Goal: Task Accomplishment & Management: Complete application form

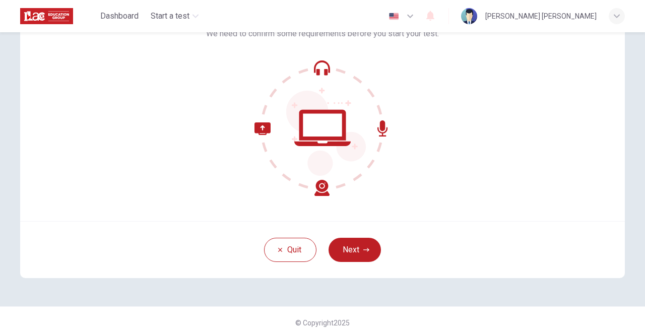
scroll to position [84, 0]
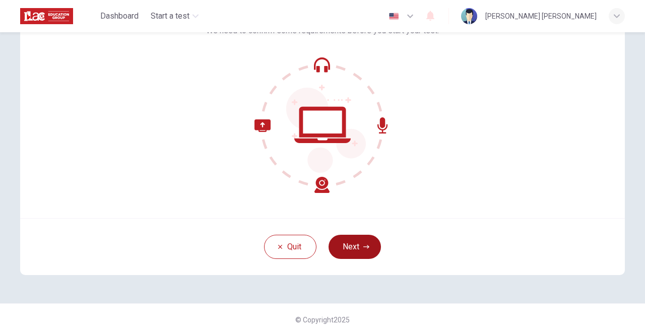
click at [360, 246] on button "Next" at bounding box center [355, 247] width 52 height 24
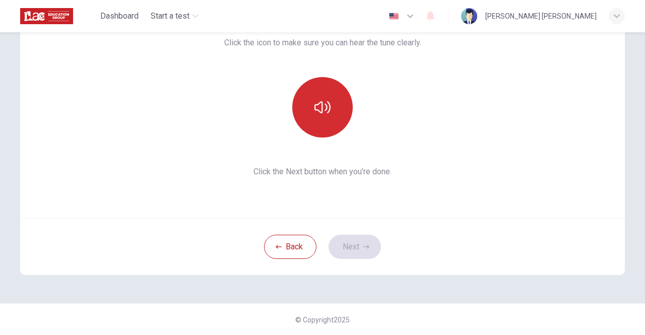
click at [326, 106] on icon "button" at bounding box center [322, 107] width 16 height 16
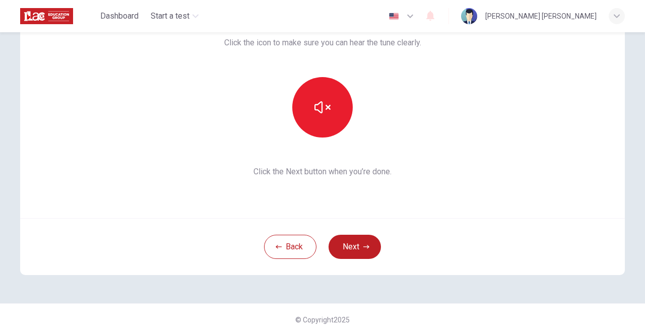
click at [325, 103] on icon "button" at bounding box center [322, 107] width 16 height 16
click at [317, 104] on icon "button" at bounding box center [322, 107] width 16 height 16
click at [339, 113] on button "button" at bounding box center [322, 107] width 60 height 60
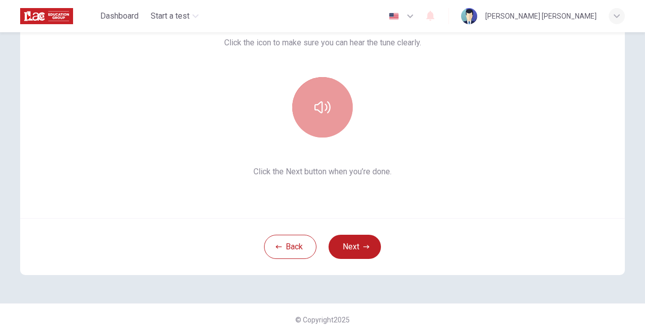
click at [304, 106] on button "button" at bounding box center [322, 107] width 60 height 60
click at [314, 103] on icon "button" at bounding box center [322, 107] width 16 height 16
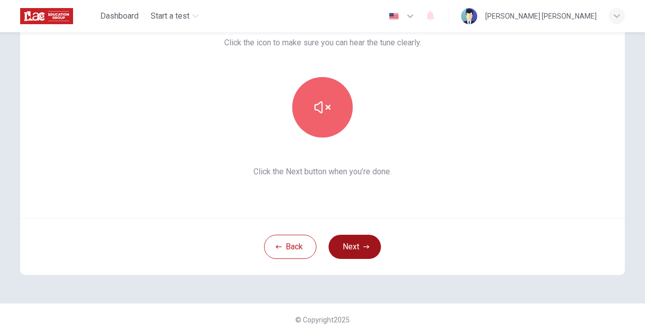
click at [365, 246] on icon "button" at bounding box center [366, 247] width 6 height 4
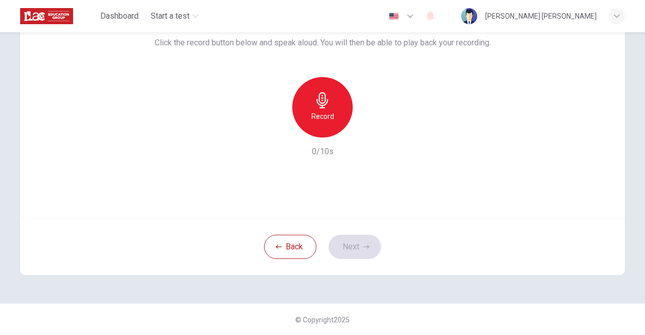
click at [314, 107] on icon "button" at bounding box center [322, 100] width 16 height 16
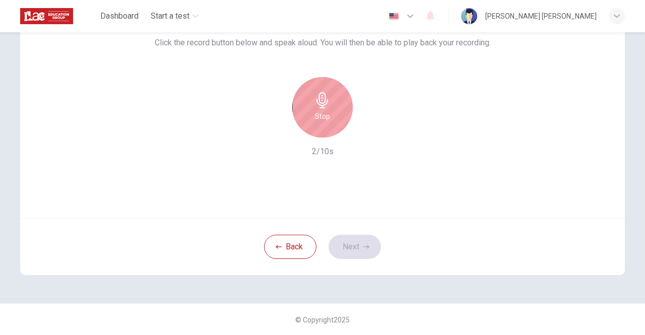
click at [329, 108] on div "Stop" at bounding box center [322, 107] width 60 height 60
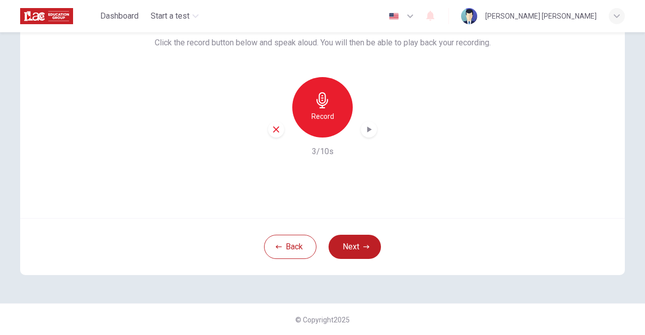
click at [273, 129] on icon "button" at bounding box center [276, 129] width 6 height 6
click at [317, 103] on icon "button" at bounding box center [322, 100] width 16 height 16
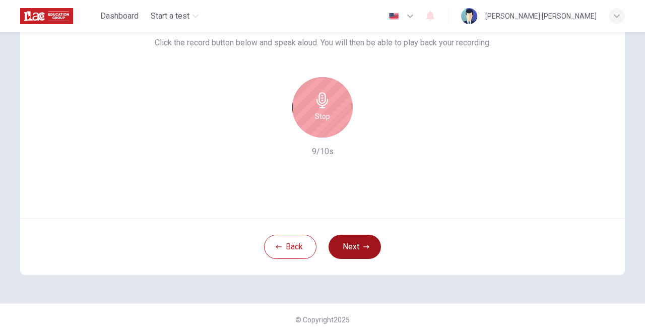
click at [356, 242] on button "Next" at bounding box center [355, 247] width 52 height 24
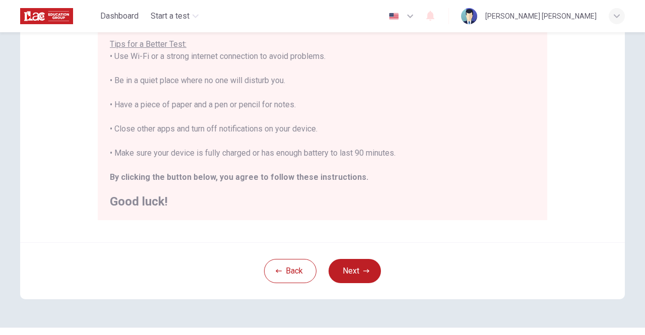
scroll to position [201, 0]
click at [353, 269] on button "Next" at bounding box center [355, 271] width 52 height 24
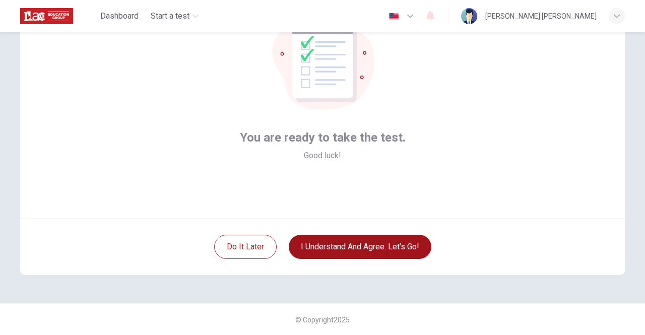
click at [383, 238] on button "I understand and agree. Let’s go!" at bounding box center [360, 247] width 143 height 24
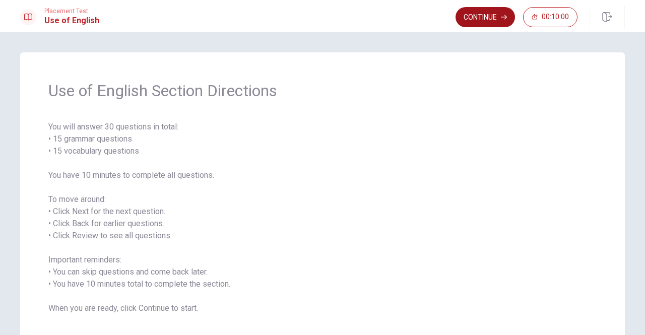
click at [481, 17] on button "Continue" at bounding box center [485, 17] width 59 height 20
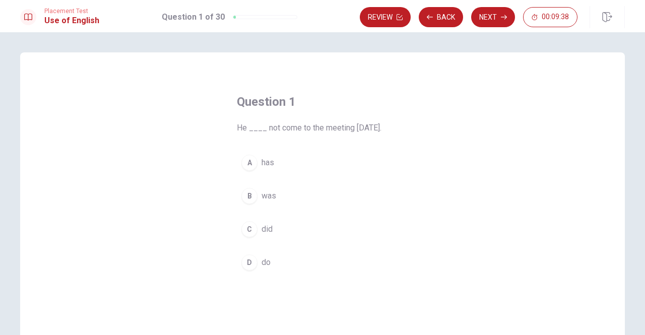
click at [247, 163] on div "A" at bounding box center [249, 163] width 16 height 16
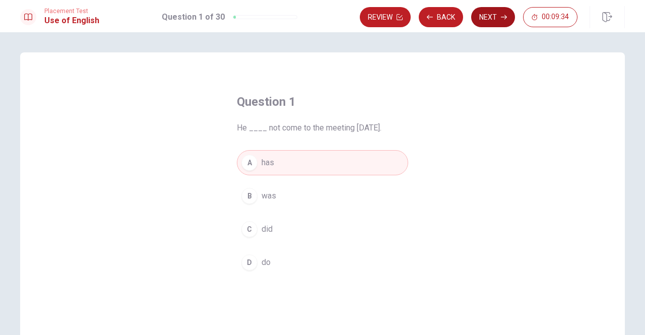
click at [494, 18] on button "Next" at bounding box center [493, 17] width 44 height 20
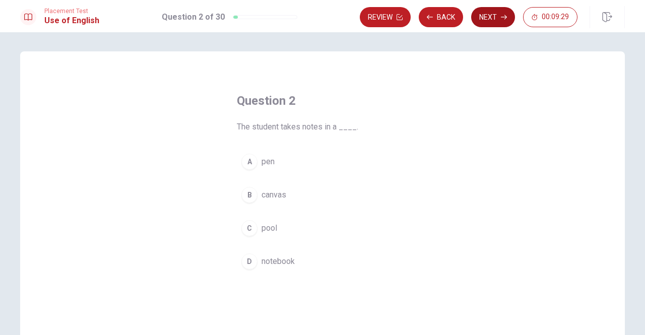
scroll to position [2, 0]
click at [245, 167] on div "A" at bounding box center [249, 161] width 16 height 16
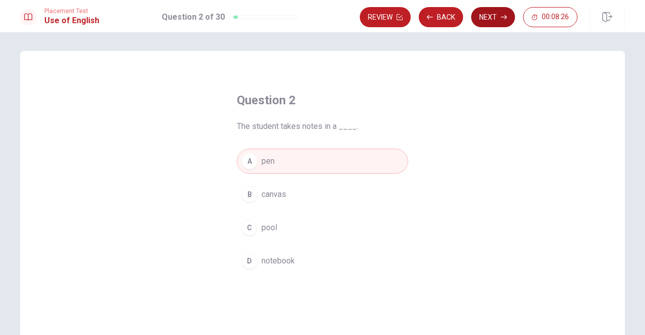
click at [494, 16] on button "Next" at bounding box center [493, 17] width 44 height 20
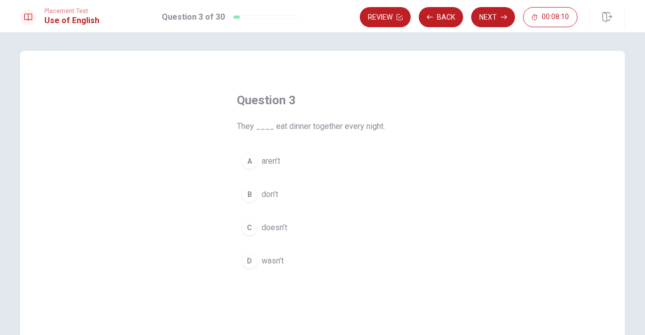
click at [248, 163] on div "A" at bounding box center [249, 161] width 16 height 16
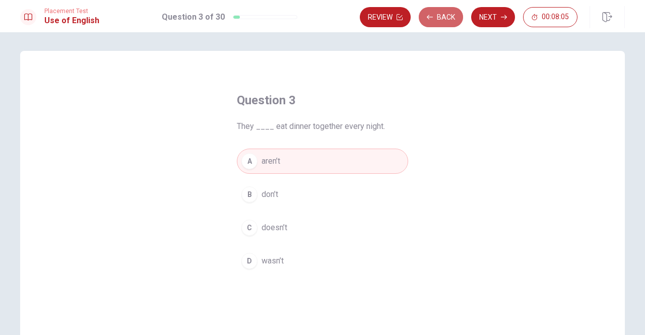
click at [437, 12] on button "Back" at bounding box center [441, 17] width 44 height 20
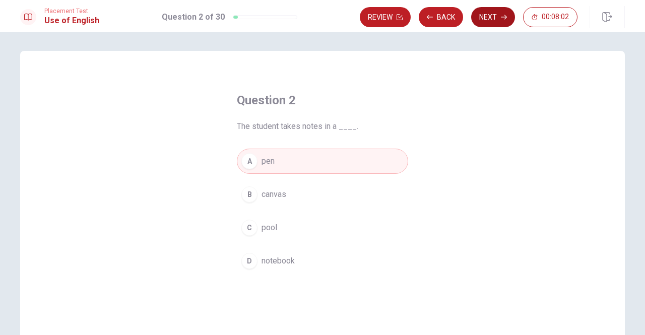
click at [496, 19] on button "Next" at bounding box center [493, 17] width 44 height 20
click at [501, 17] on icon "button" at bounding box center [504, 17] width 6 height 5
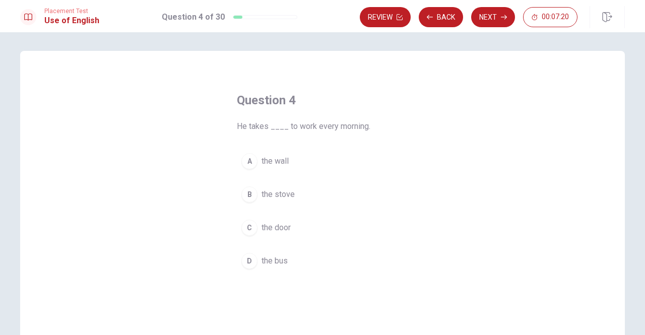
click at [248, 260] on div "D" at bounding box center [249, 261] width 16 height 16
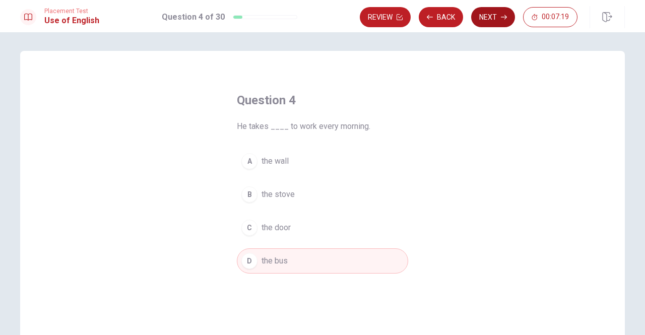
click at [497, 14] on button "Next" at bounding box center [493, 17] width 44 height 20
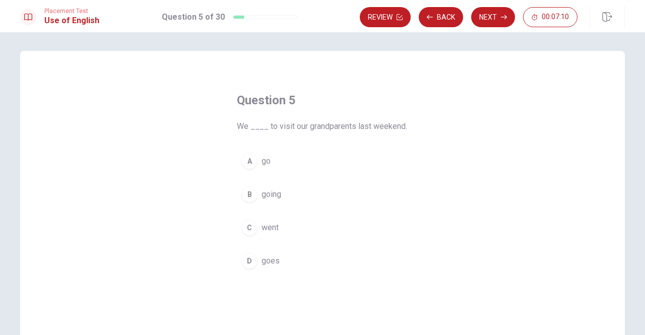
click at [323, 156] on button "A go" at bounding box center [322, 161] width 171 height 25
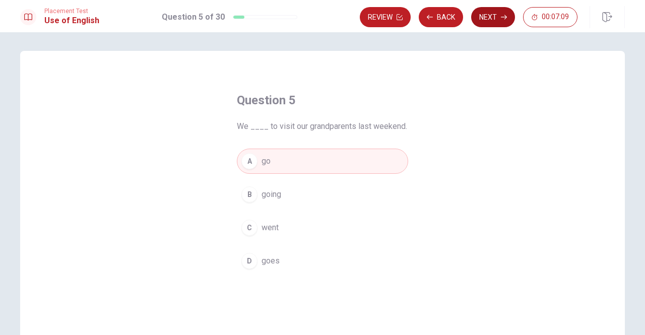
click at [492, 16] on button "Next" at bounding box center [493, 17] width 44 height 20
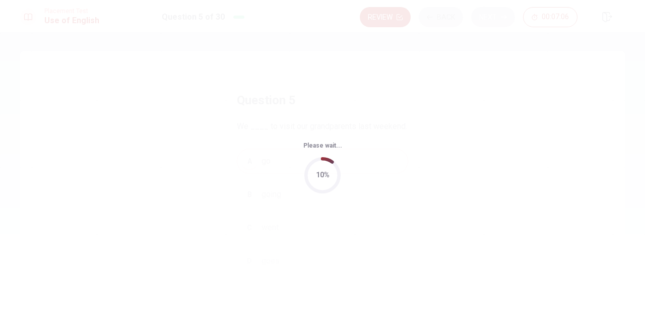
scroll to position [0, 0]
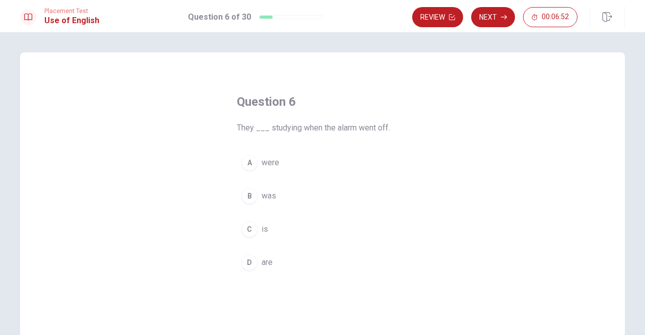
click at [272, 261] on button "D are" at bounding box center [322, 262] width 171 height 25
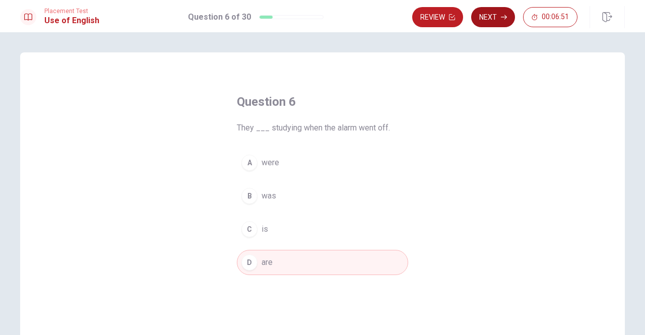
click at [494, 18] on button "Next" at bounding box center [493, 17] width 44 height 20
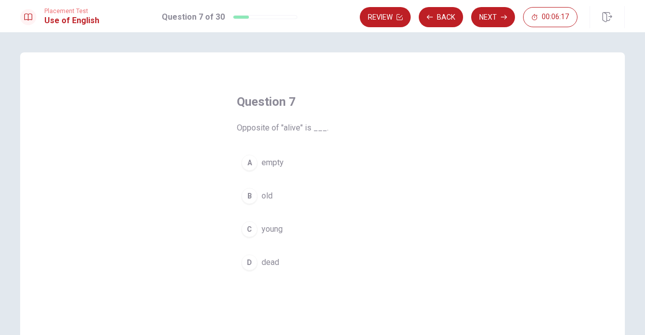
click at [284, 272] on button "D dead" at bounding box center [322, 262] width 171 height 25
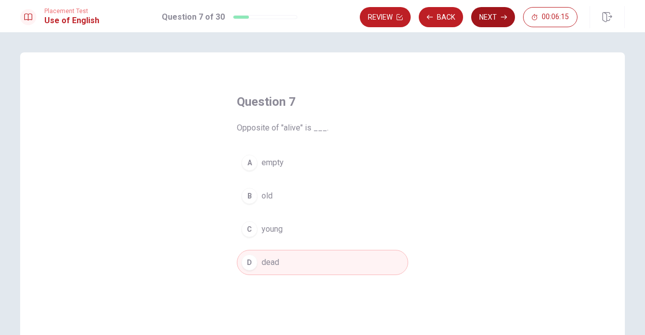
click at [494, 17] on button "Next" at bounding box center [493, 17] width 44 height 20
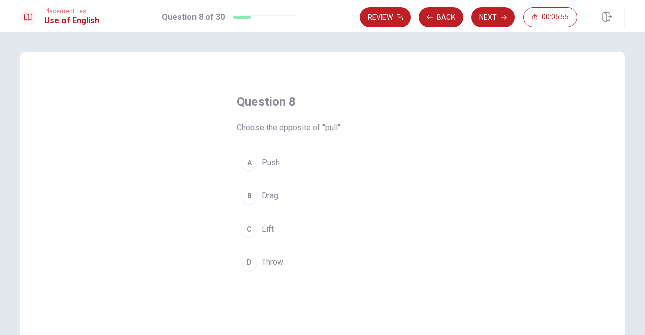
click at [321, 164] on button "A Push" at bounding box center [322, 162] width 171 height 25
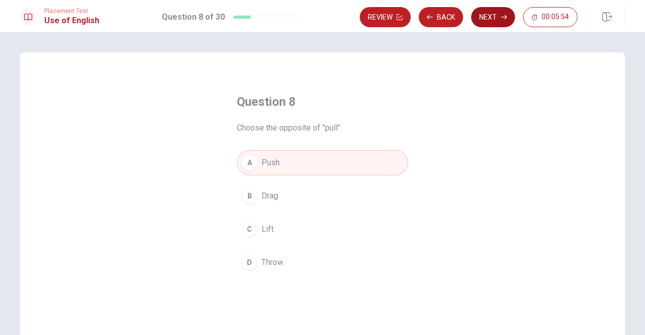
click at [488, 20] on button "Next" at bounding box center [493, 17] width 44 height 20
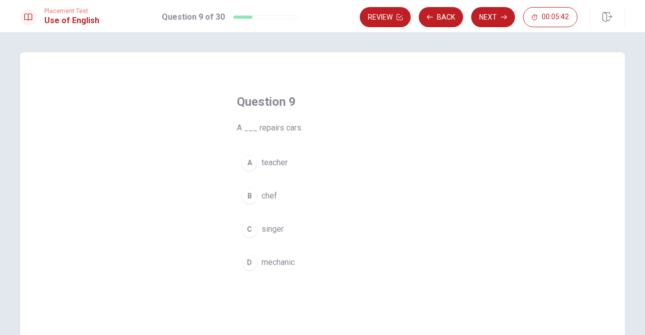
click at [300, 261] on button "D mechanic" at bounding box center [322, 262] width 171 height 25
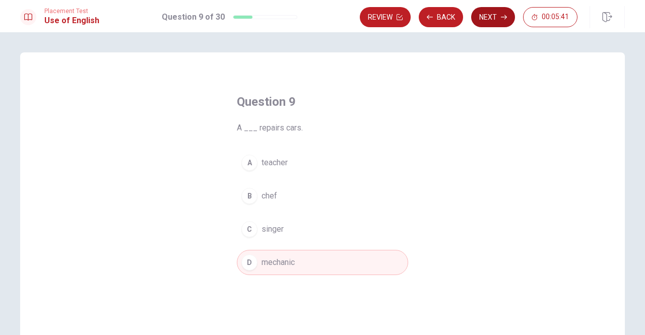
click at [491, 20] on button "Next" at bounding box center [493, 17] width 44 height 20
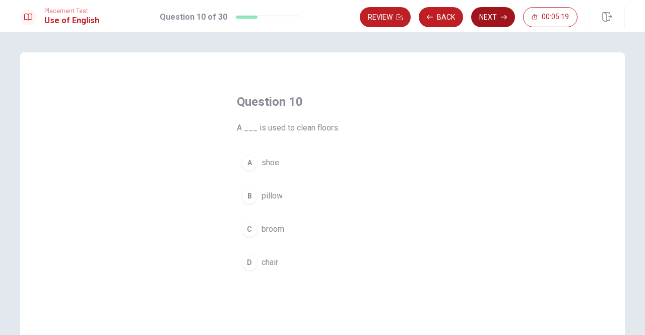
click at [289, 228] on button "C broom" at bounding box center [322, 229] width 171 height 25
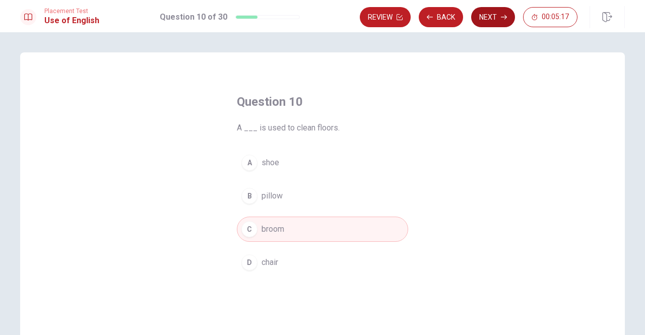
click at [495, 23] on button "Next" at bounding box center [493, 17] width 44 height 20
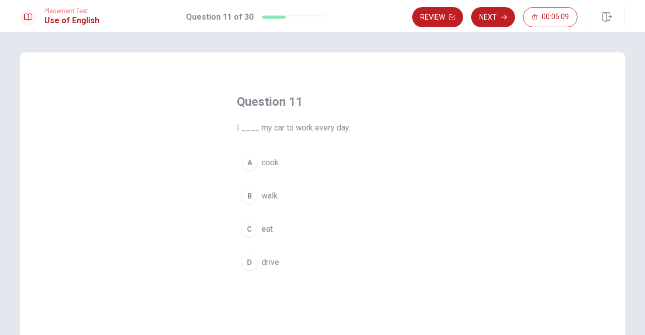
click at [295, 268] on button "D drive" at bounding box center [322, 262] width 171 height 25
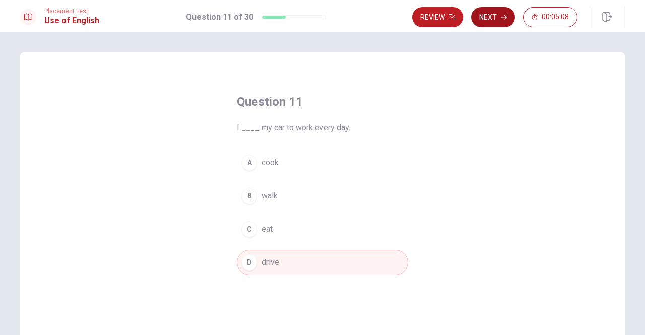
click at [499, 18] on button "Next" at bounding box center [493, 17] width 44 height 20
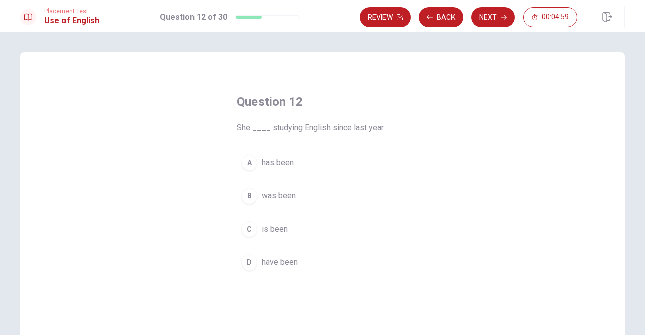
click at [325, 159] on button "A has been" at bounding box center [322, 162] width 171 height 25
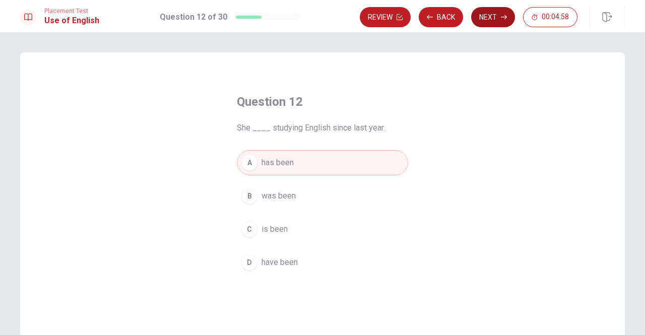
click at [490, 17] on button "Next" at bounding box center [493, 17] width 44 height 20
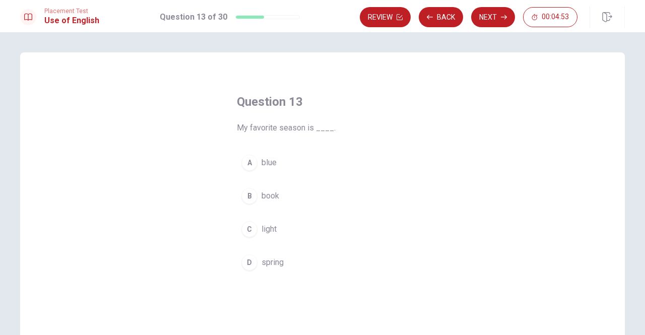
click at [291, 261] on button "D spring" at bounding box center [322, 262] width 171 height 25
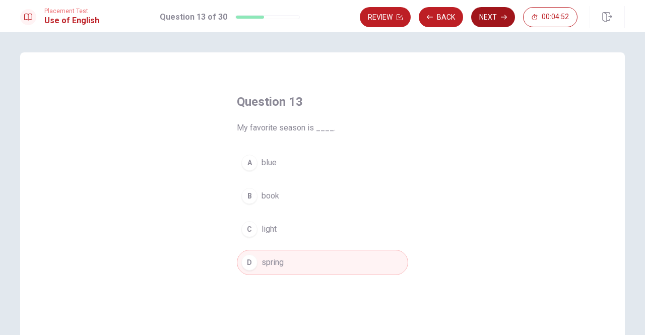
click at [497, 18] on button "Next" at bounding box center [493, 17] width 44 height 20
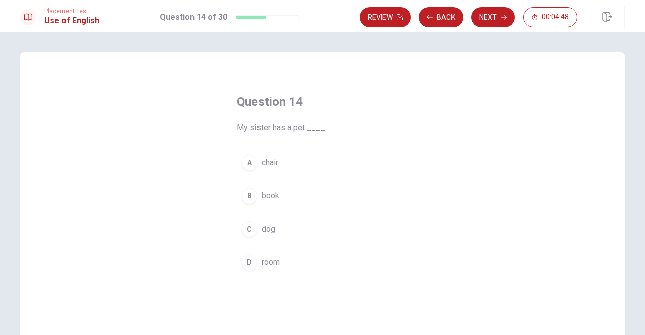
click at [302, 220] on button "C dog" at bounding box center [322, 229] width 171 height 25
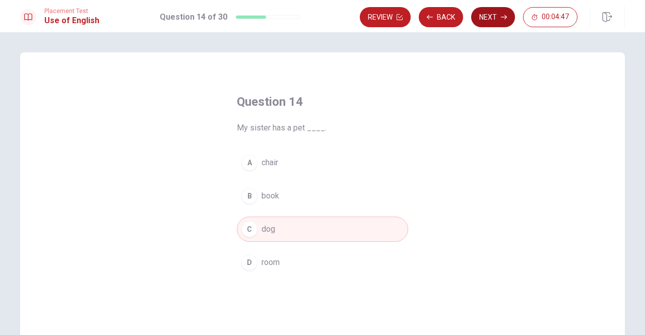
click at [500, 25] on button "Next" at bounding box center [493, 17] width 44 height 20
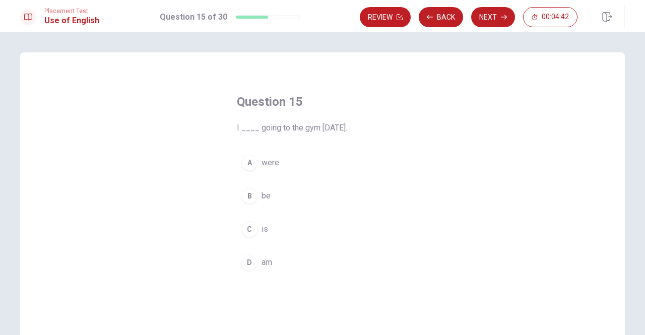
click at [294, 195] on button "B be" at bounding box center [322, 195] width 171 height 25
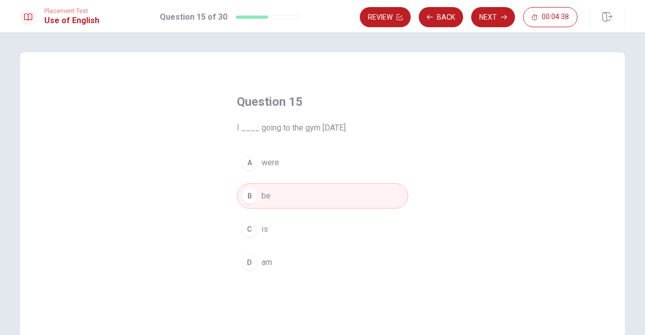
click at [287, 263] on button "D am" at bounding box center [322, 262] width 171 height 25
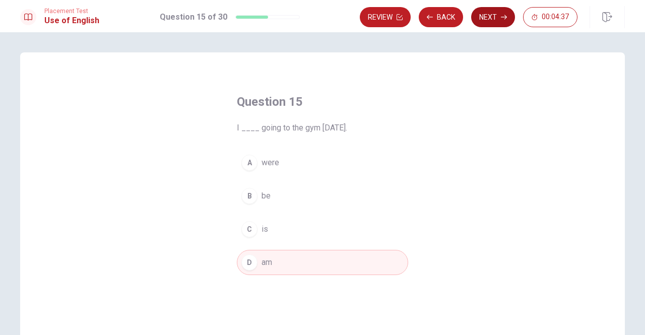
click at [497, 20] on button "Next" at bounding box center [493, 17] width 44 height 20
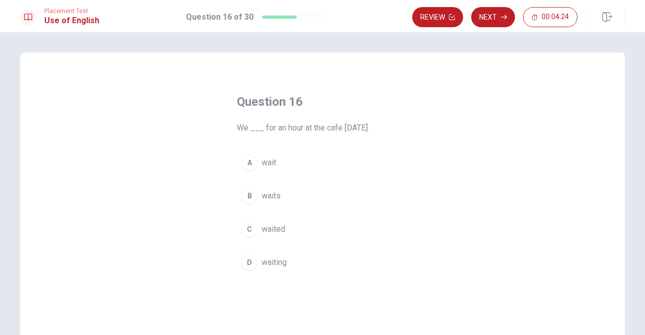
click at [293, 226] on button "C waited" at bounding box center [322, 229] width 171 height 25
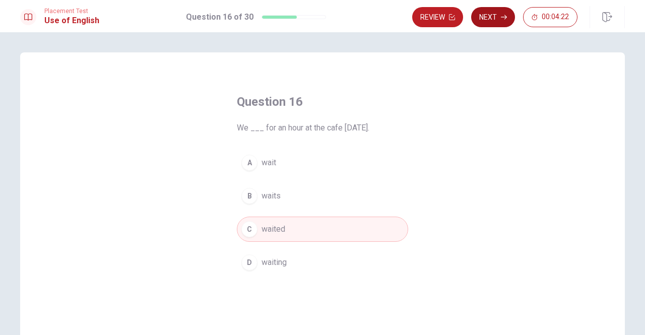
click at [496, 21] on button "Next" at bounding box center [493, 17] width 44 height 20
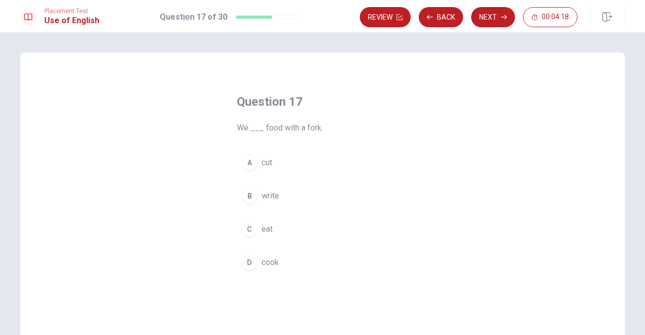
click at [281, 227] on button "C eat" at bounding box center [322, 229] width 171 height 25
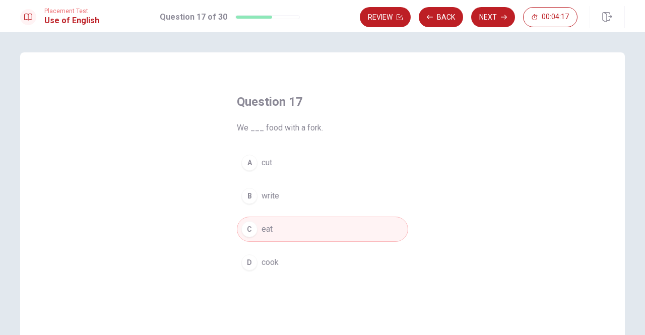
click at [290, 257] on button "[PERSON_NAME]" at bounding box center [322, 262] width 171 height 25
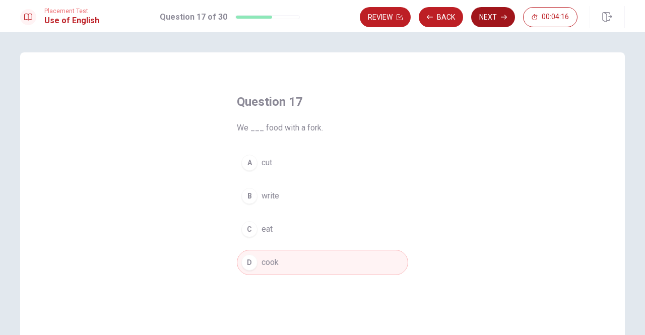
click at [492, 19] on button "Next" at bounding box center [493, 17] width 44 height 20
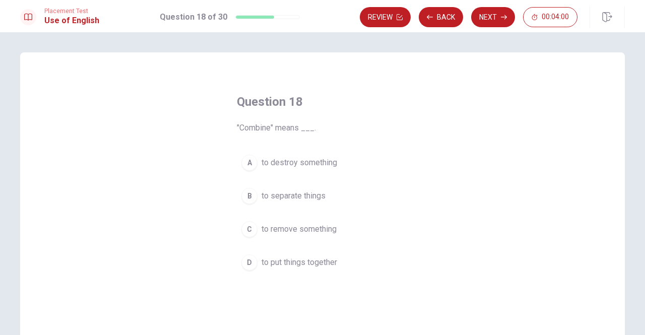
click at [339, 169] on button "A to destroy something" at bounding box center [322, 162] width 171 height 25
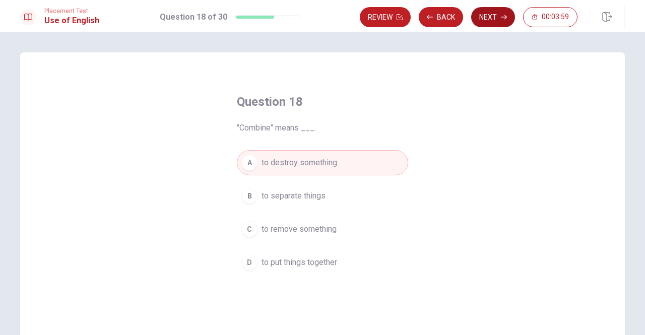
click at [488, 17] on button "Next" at bounding box center [493, 17] width 44 height 20
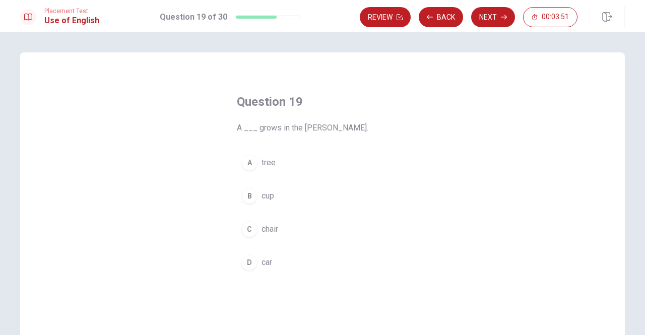
click at [291, 264] on button "D car" at bounding box center [322, 262] width 171 height 25
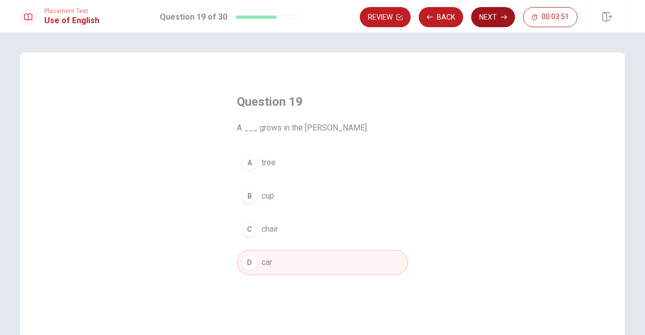
click at [496, 21] on button "Next" at bounding box center [493, 17] width 44 height 20
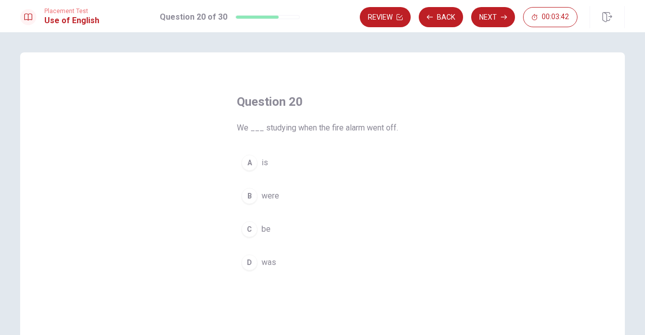
click at [303, 160] on button "A is" at bounding box center [322, 162] width 171 height 25
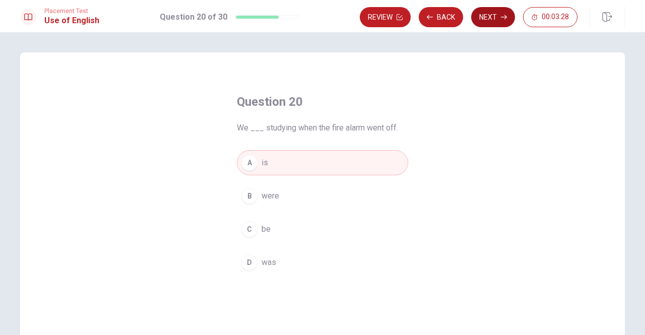
click at [505, 10] on button "Next" at bounding box center [493, 17] width 44 height 20
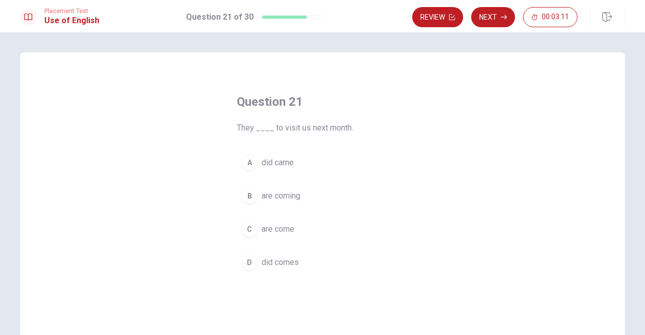
click at [276, 201] on span "are coming" at bounding box center [281, 196] width 39 height 12
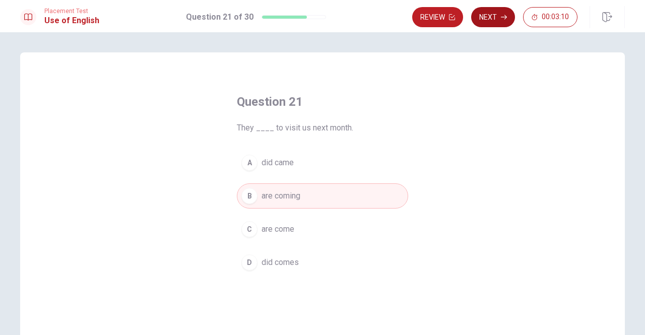
click at [496, 12] on button "Next" at bounding box center [493, 17] width 44 height 20
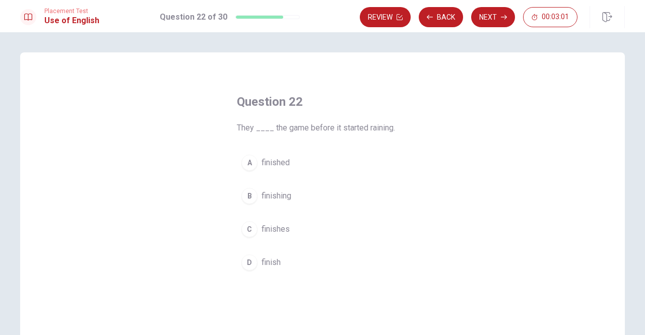
click at [317, 164] on button "A finished" at bounding box center [322, 162] width 171 height 25
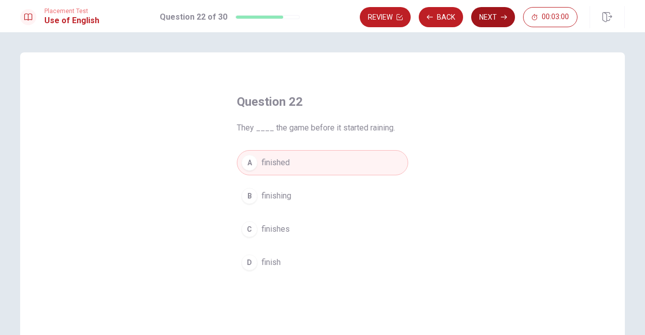
click at [504, 17] on icon "button" at bounding box center [504, 17] width 6 height 5
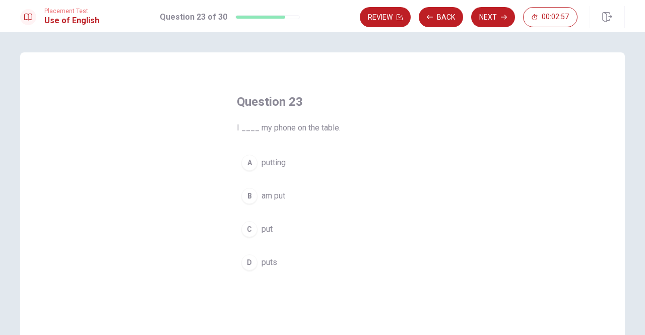
click at [304, 202] on button "B am put" at bounding box center [322, 195] width 171 height 25
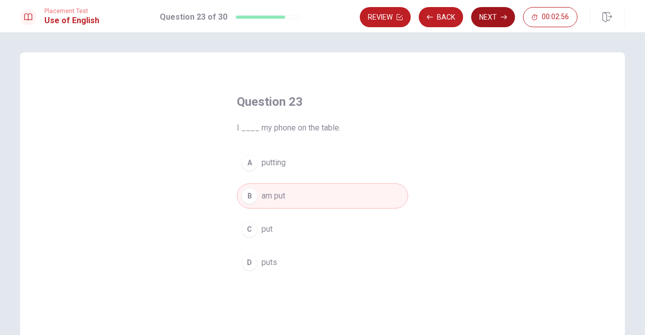
click at [492, 12] on button "Next" at bounding box center [493, 17] width 44 height 20
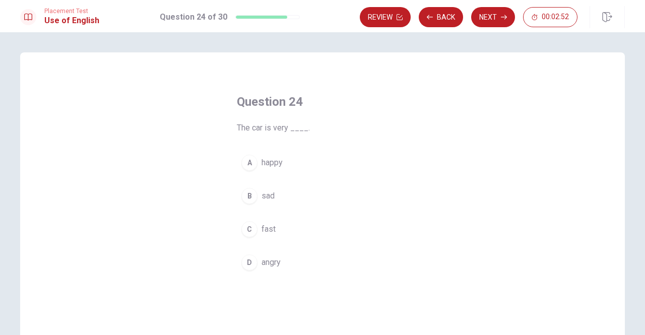
click at [291, 226] on button "C fast" at bounding box center [322, 229] width 171 height 25
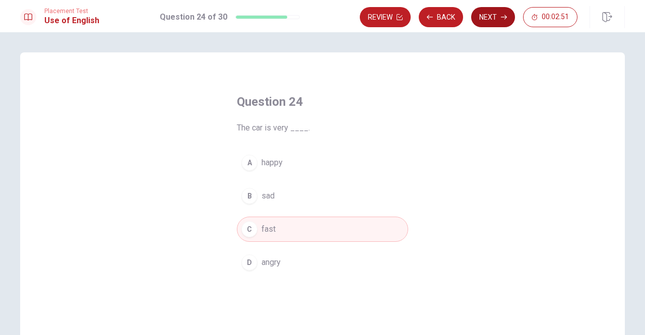
click at [492, 13] on button "Next" at bounding box center [493, 17] width 44 height 20
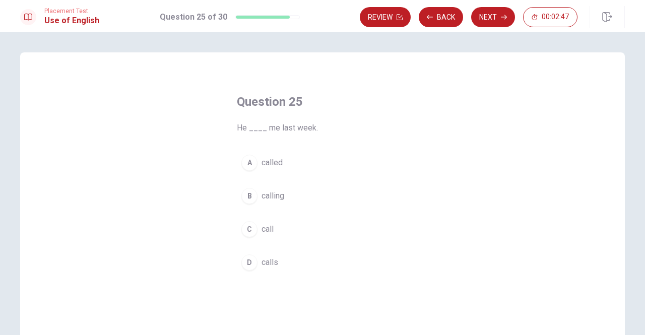
click at [293, 228] on button "C call" at bounding box center [322, 229] width 171 height 25
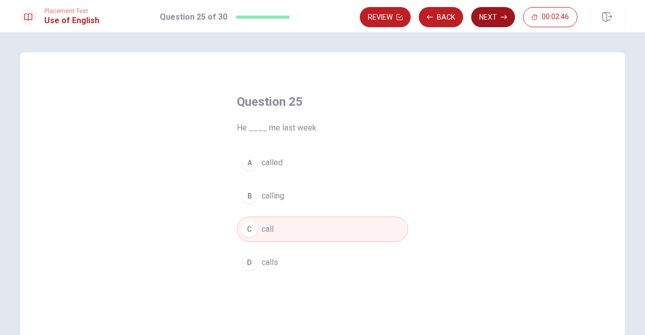
click at [489, 18] on button "Next" at bounding box center [493, 17] width 44 height 20
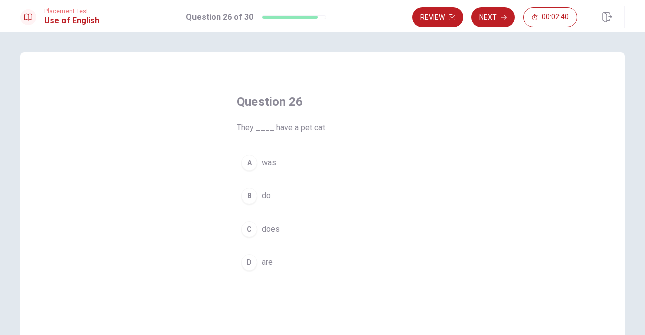
click at [291, 264] on button "D are" at bounding box center [322, 262] width 171 height 25
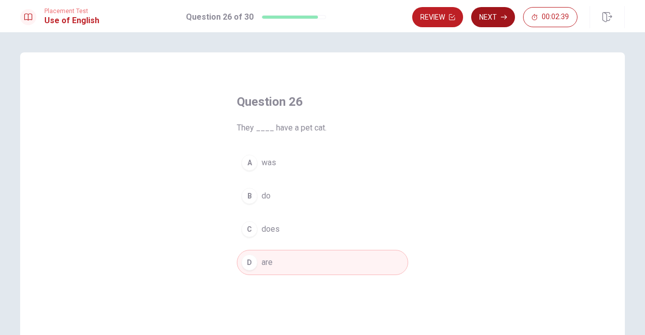
click at [486, 18] on button "Next" at bounding box center [493, 17] width 44 height 20
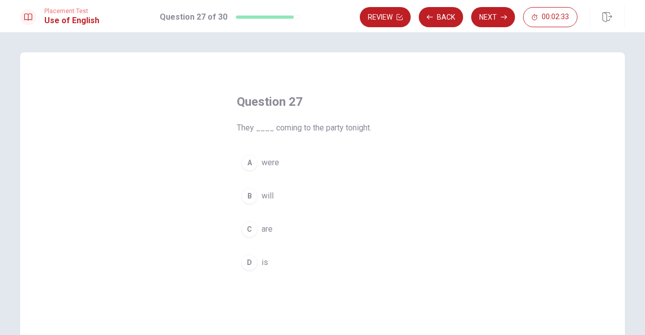
click at [304, 228] on button "C are" at bounding box center [322, 229] width 171 height 25
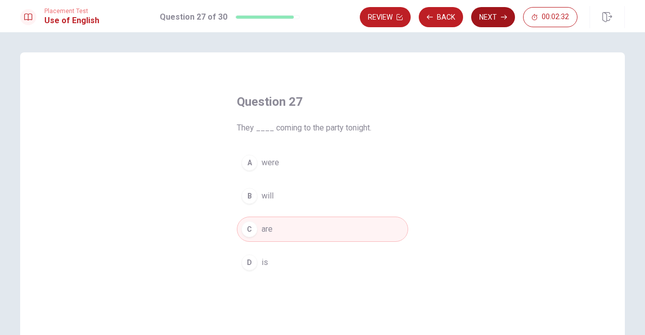
click at [504, 17] on icon "button" at bounding box center [504, 17] width 6 height 5
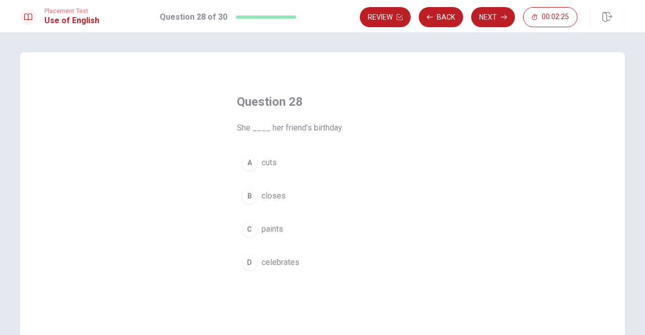
click at [315, 194] on button "B closes" at bounding box center [322, 195] width 171 height 25
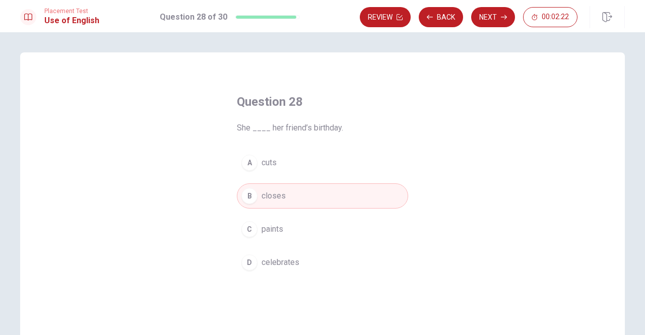
click at [318, 261] on button "D celebrates" at bounding box center [322, 262] width 171 height 25
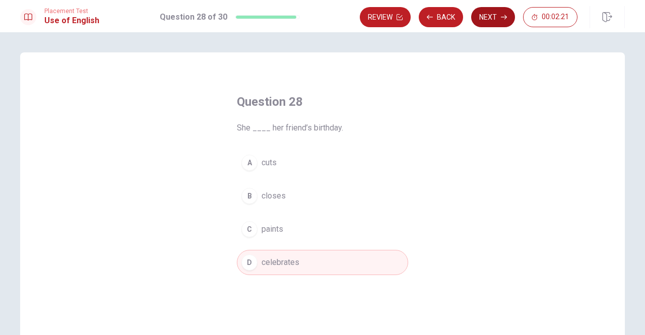
click at [482, 21] on button "Next" at bounding box center [493, 17] width 44 height 20
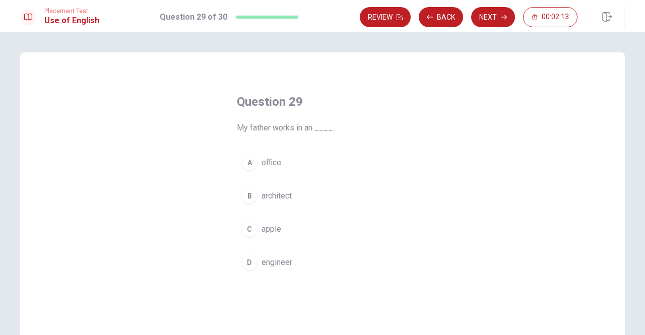
click at [325, 196] on button "B architect" at bounding box center [322, 195] width 171 height 25
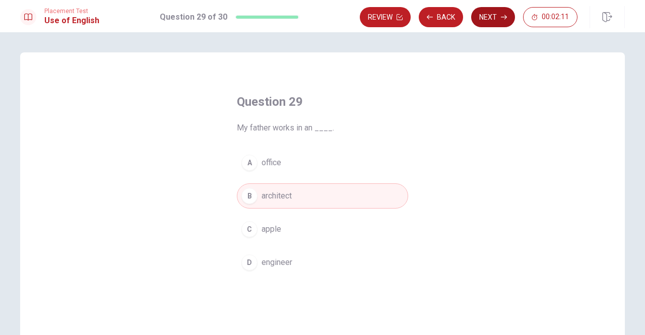
click at [505, 15] on icon "button" at bounding box center [504, 17] width 6 height 6
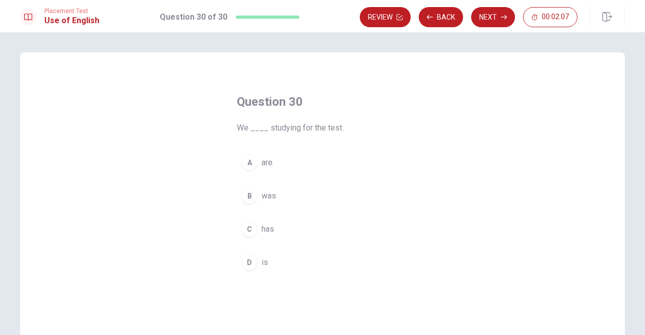
click at [302, 163] on button "A are" at bounding box center [322, 162] width 171 height 25
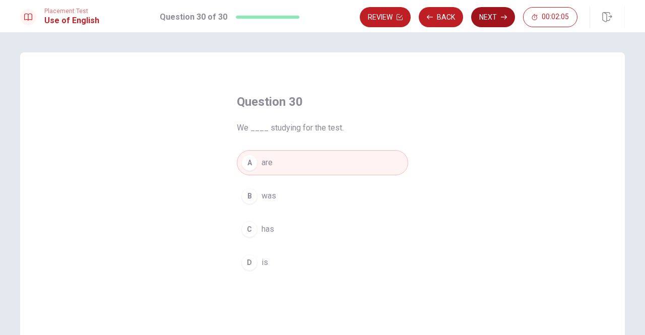
click at [494, 17] on button "Next" at bounding box center [493, 17] width 44 height 20
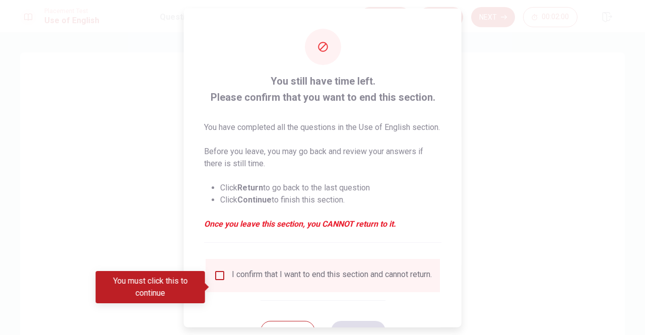
click at [218, 281] on input "You must click this to continue" at bounding box center [220, 275] width 12 height 12
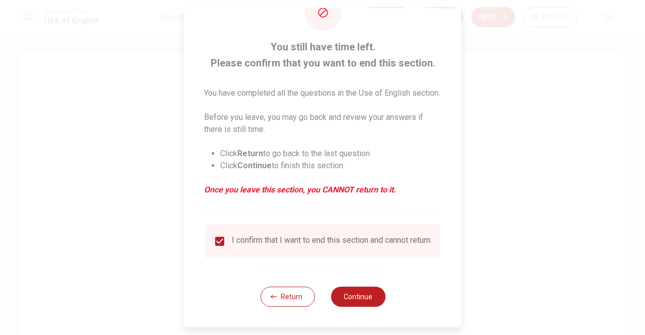
scroll to position [52, 0]
click at [351, 294] on button "Continue" at bounding box center [358, 297] width 54 height 20
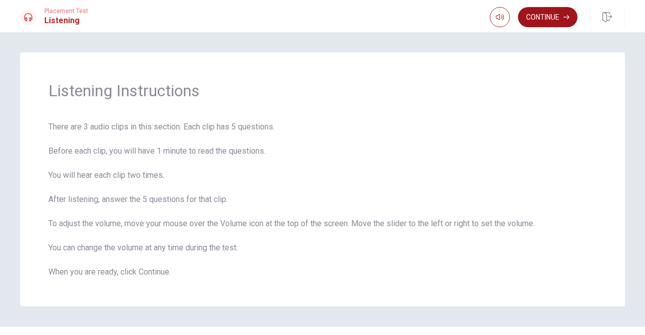
click at [550, 24] on button "Continue" at bounding box center [547, 17] width 59 height 20
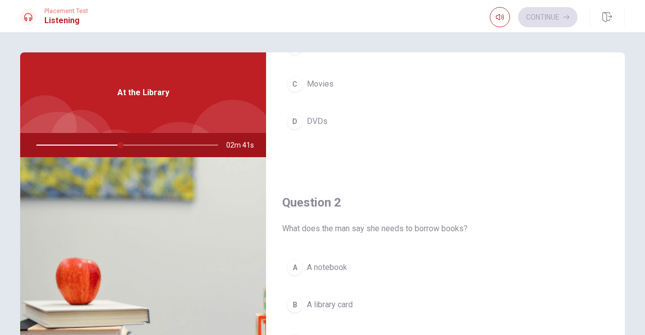
scroll to position [128, 0]
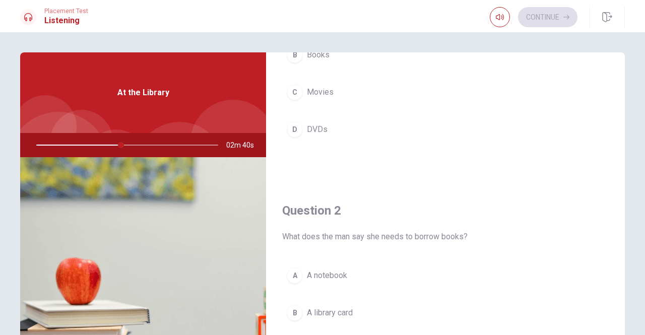
click at [320, 61] on button "B Books" at bounding box center [445, 54] width 327 height 25
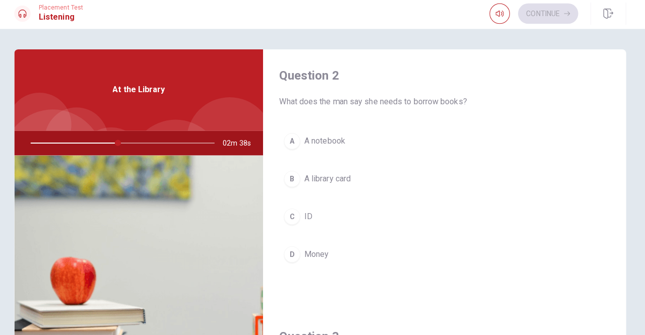
scroll to position [268, 0]
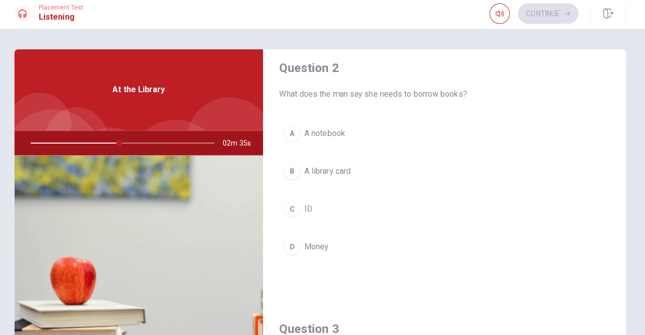
click at [345, 171] on span "A library card" at bounding box center [330, 173] width 46 height 12
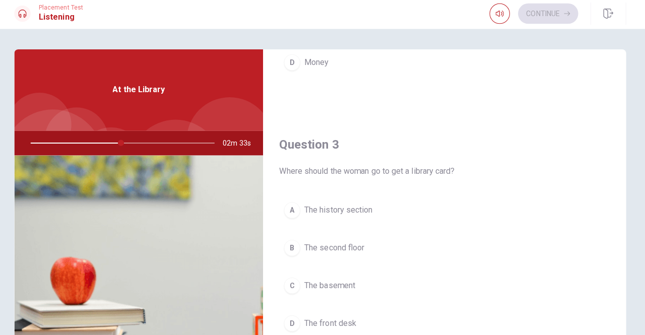
scroll to position [498, 0]
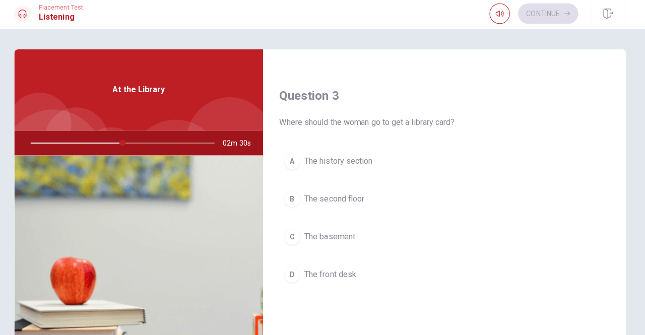
click at [331, 269] on span "The front desk" at bounding box center [332, 275] width 51 height 12
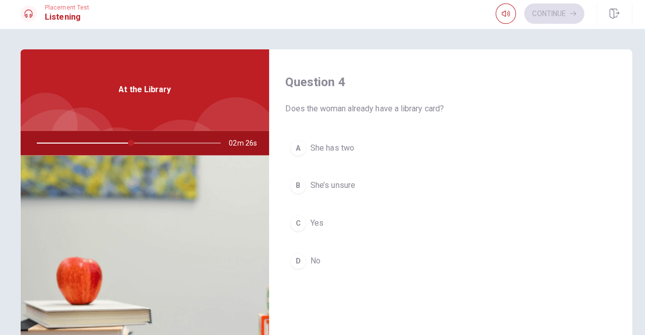
scroll to position [774, 0]
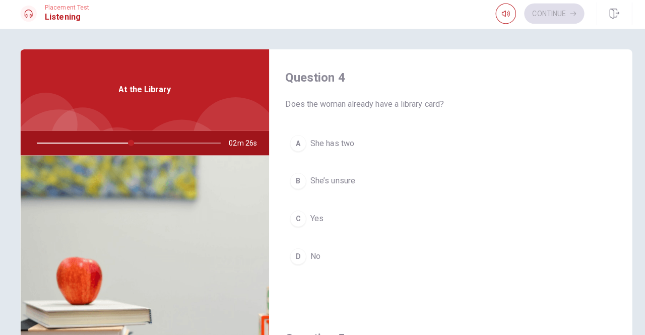
click at [307, 245] on button "D No" at bounding box center [445, 257] width 327 height 25
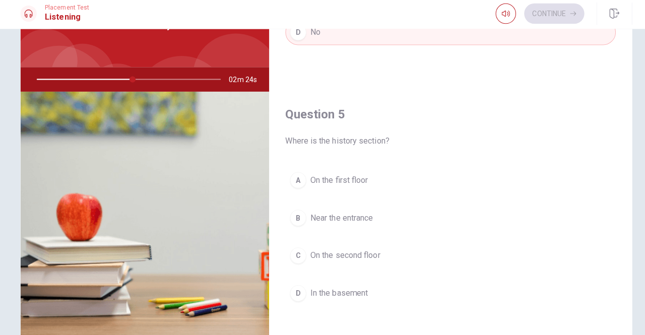
scroll to position [67, 0]
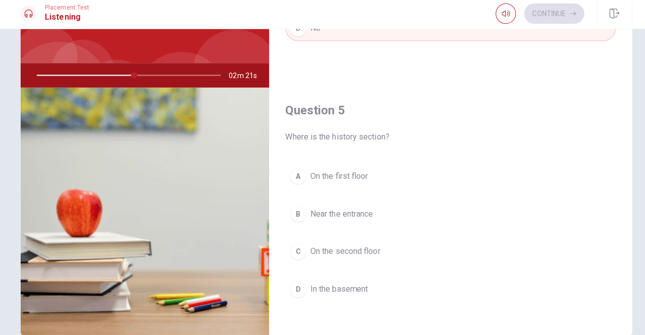
click at [339, 246] on span "On the second floor" at bounding box center [341, 252] width 69 height 12
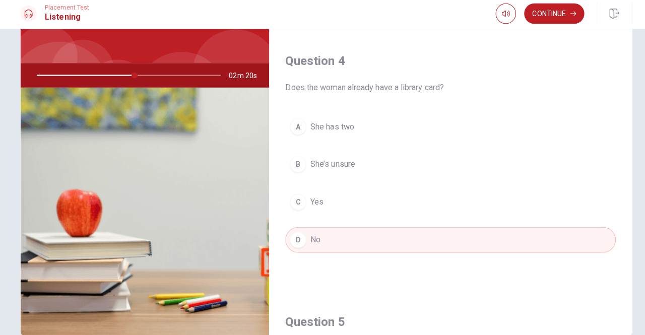
scroll to position [717, 0]
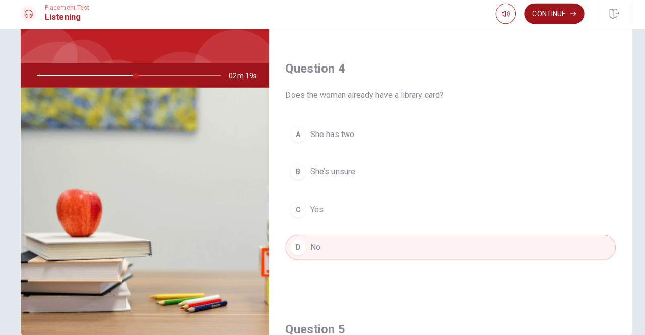
click at [539, 20] on button "Continue" at bounding box center [547, 17] width 59 height 20
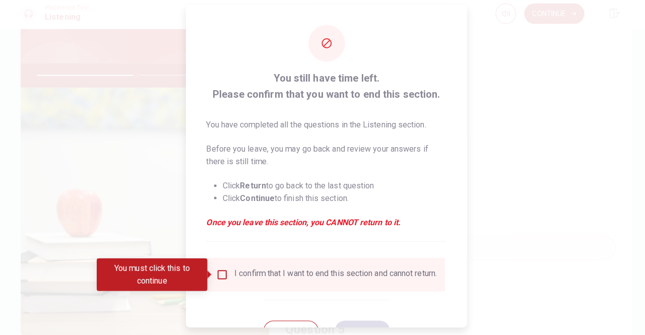
click at [215, 273] on input "You must click this to continue" at bounding box center [220, 275] width 12 height 12
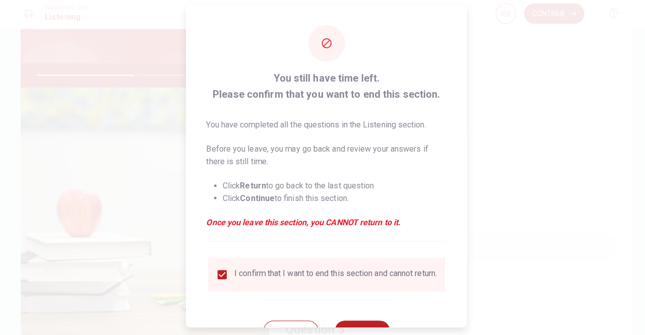
scroll to position [40, 0]
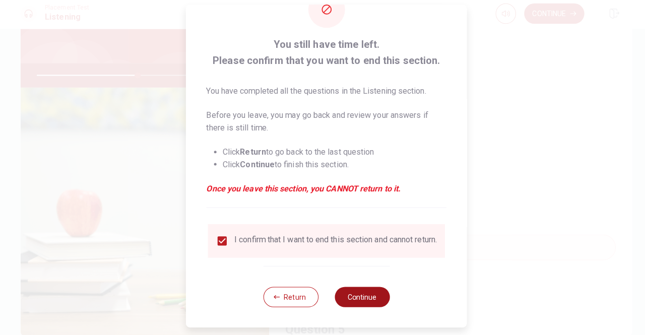
click at [357, 299] on button "Continue" at bounding box center [358, 297] width 54 height 20
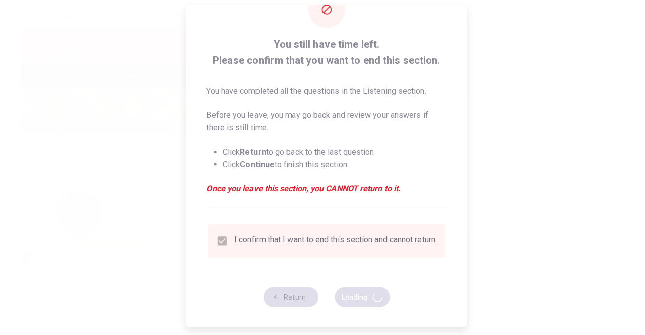
type input "56"
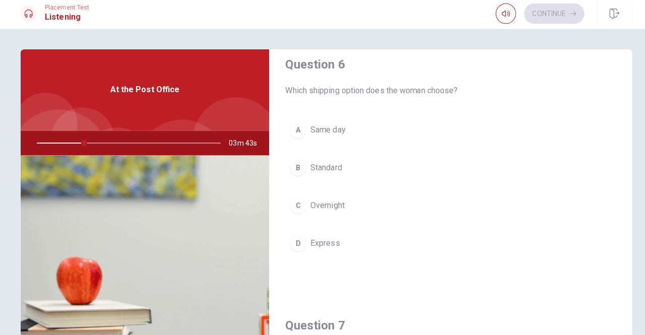
scroll to position [5, 0]
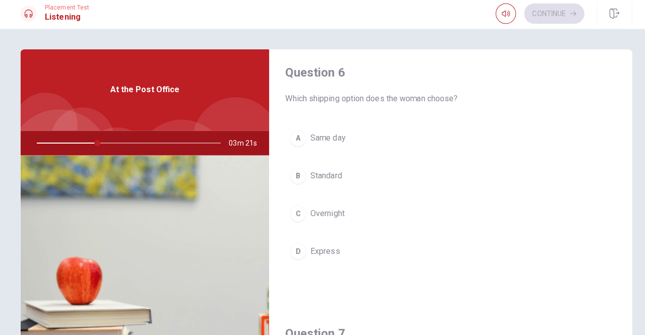
click at [484, 259] on button "D Express" at bounding box center [445, 252] width 327 height 25
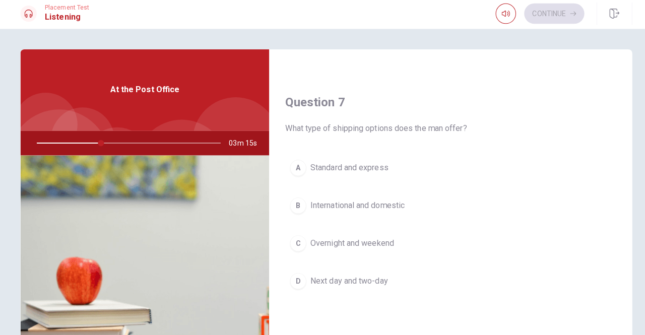
scroll to position [234, 0]
click at [497, 282] on button "D Next day and two-day" at bounding box center [445, 281] width 327 height 25
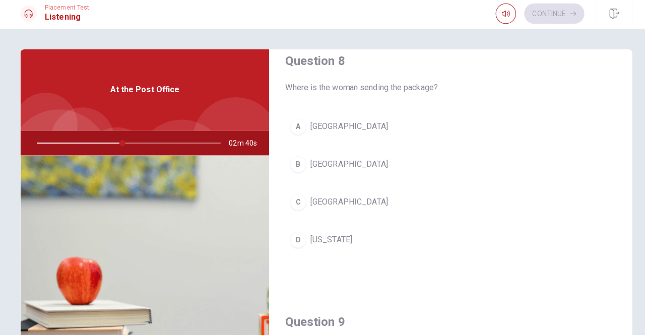
scroll to position [532, 0]
click at [356, 237] on button "D [US_STATE]" at bounding box center [445, 241] width 327 height 25
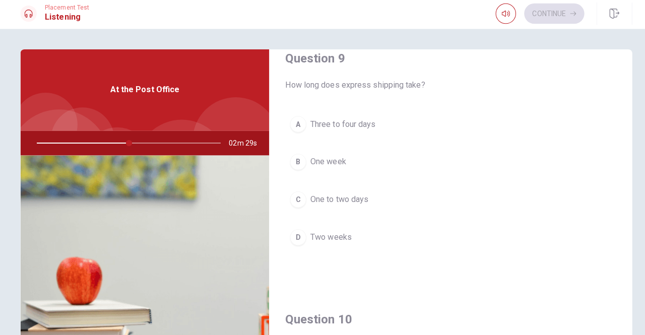
scroll to position [793, 0]
click at [390, 194] on button "C One to two days" at bounding box center [445, 200] width 327 height 25
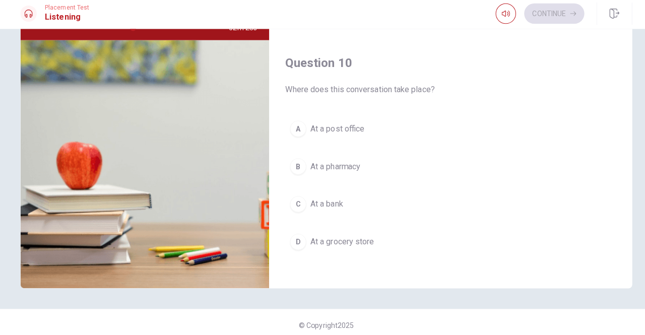
scroll to position [120, 0]
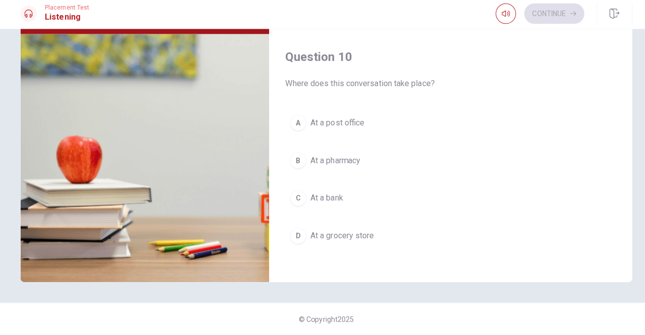
click at [346, 194] on button "C At a bank" at bounding box center [445, 199] width 327 height 25
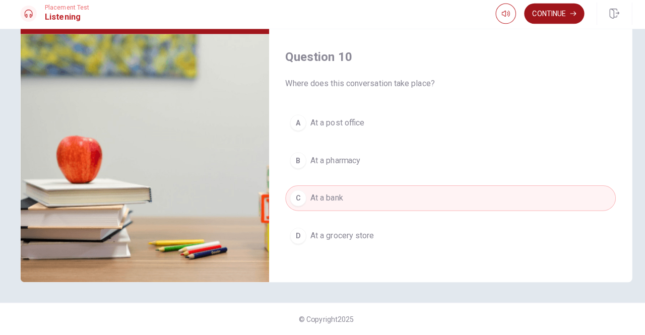
click at [549, 20] on button "Continue" at bounding box center [547, 17] width 59 height 20
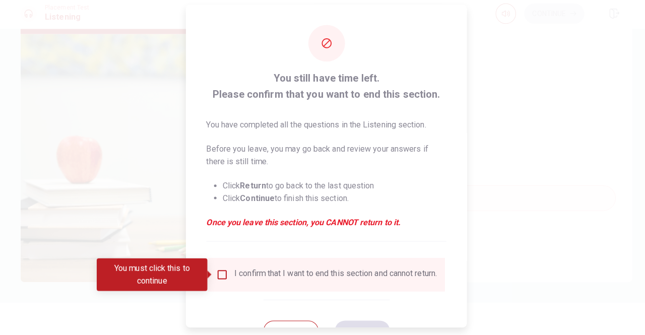
click at [215, 273] on input "You must click this to continue" at bounding box center [220, 275] width 12 height 12
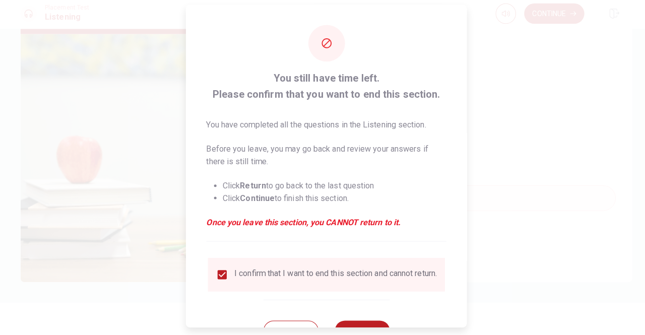
scroll to position [40, 0]
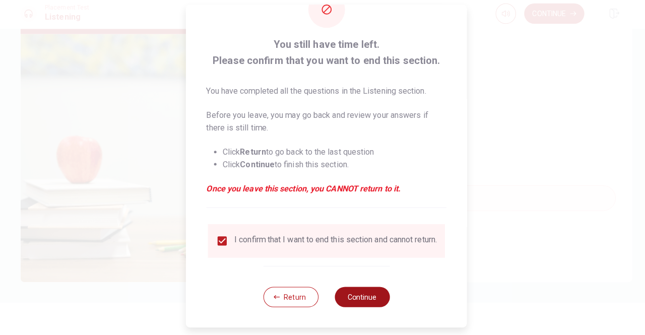
click at [357, 306] on button "Continue" at bounding box center [358, 297] width 54 height 20
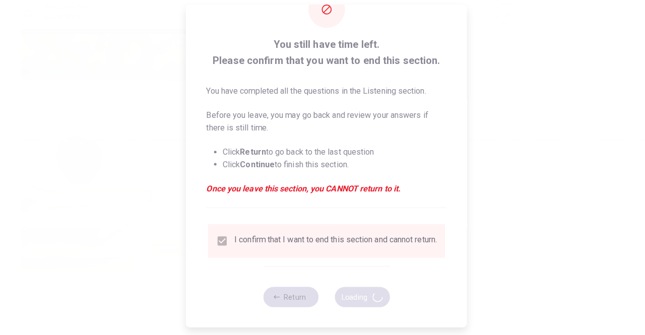
type input "59"
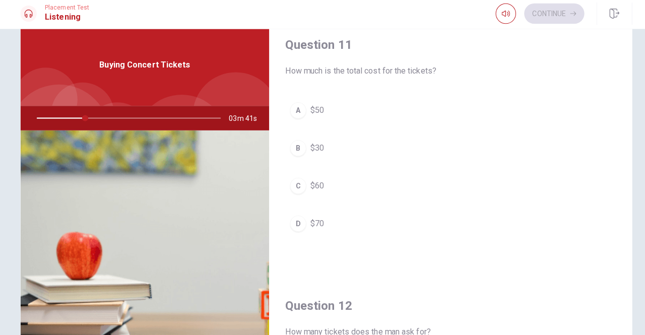
scroll to position [0, 0]
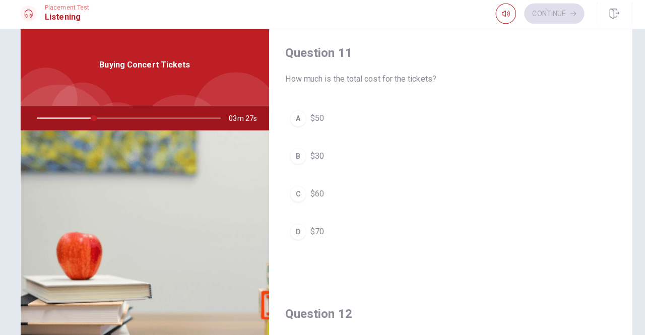
click at [307, 158] on span "$30" at bounding box center [314, 158] width 14 height 12
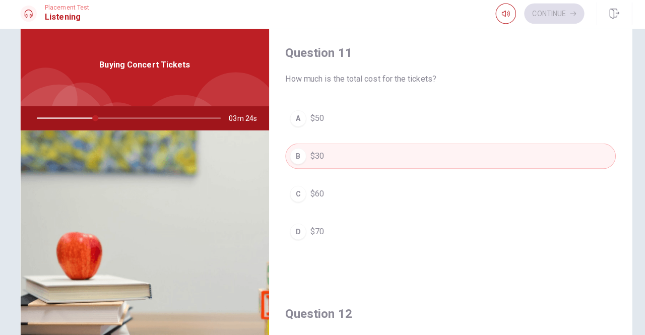
click at [307, 196] on span "$60" at bounding box center [314, 195] width 14 height 12
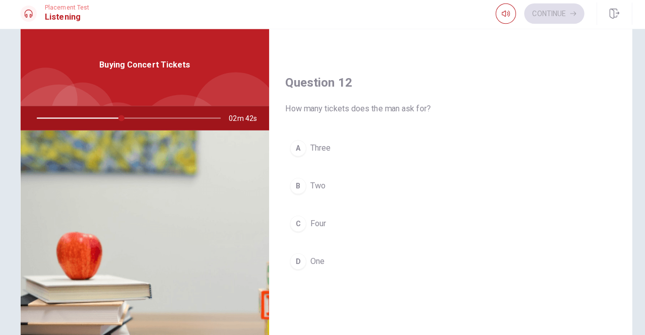
scroll to position [234, 0]
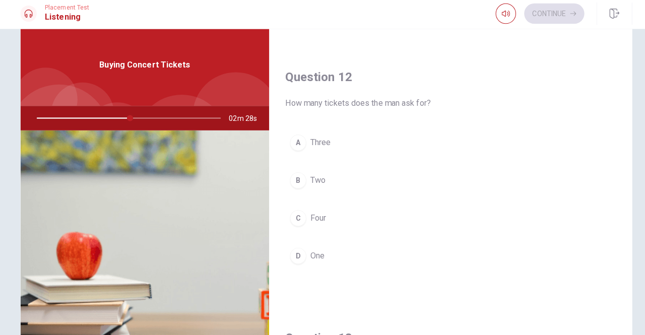
click at [366, 141] on button "A Three" at bounding box center [445, 144] width 327 height 25
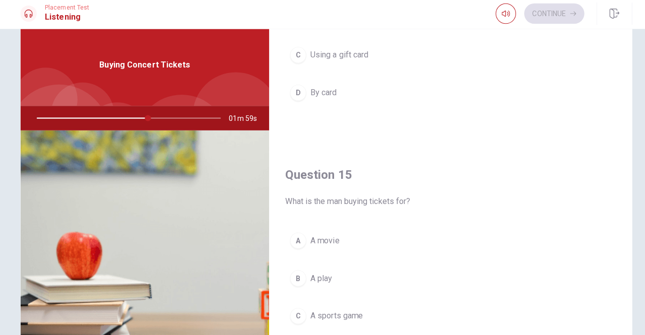
scroll to position [933, 0]
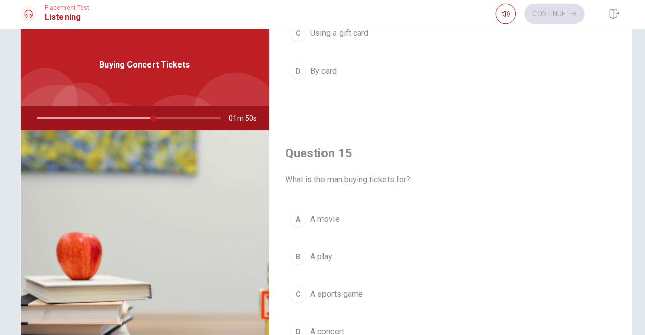
click at [376, 218] on button "A A movie" at bounding box center [445, 220] width 327 height 25
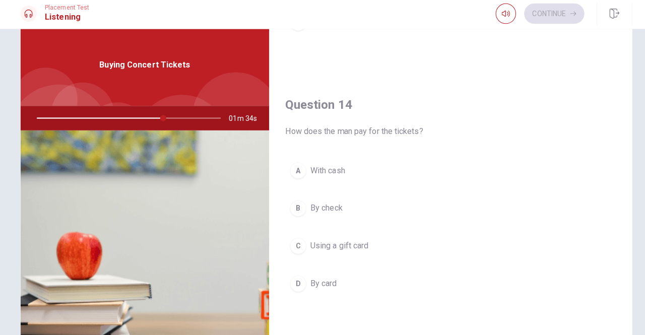
scroll to position [723, 0]
click at [409, 249] on button "C Using a gift card" at bounding box center [445, 246] width 327 height 25
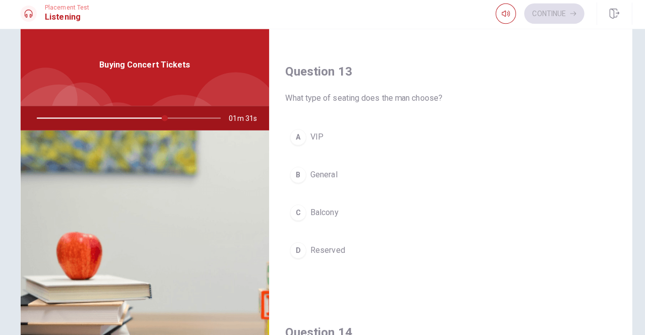
scroll to position [496, 0]
click at [345, 250] on button "D Reserved" at bounding box center [445, 252] width 327 height 25
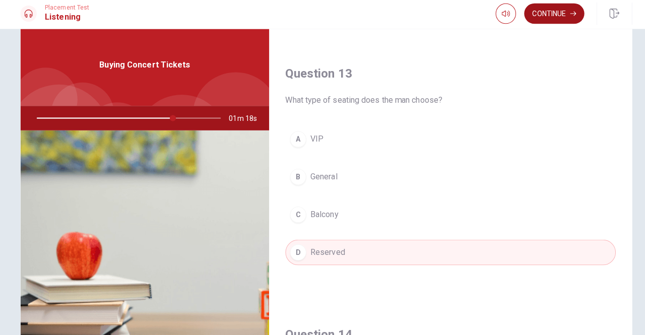
click at [552, 16] on button "Continue" at bounding box center [547, 17] width 59 height 20
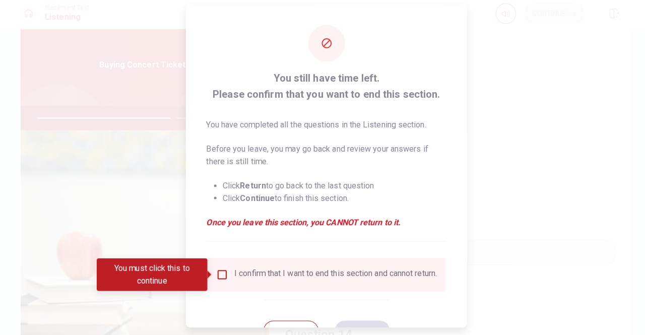
click at [220, 274] on input "You must click this to continue" at bounding box center [220, 275] width 12 height 12
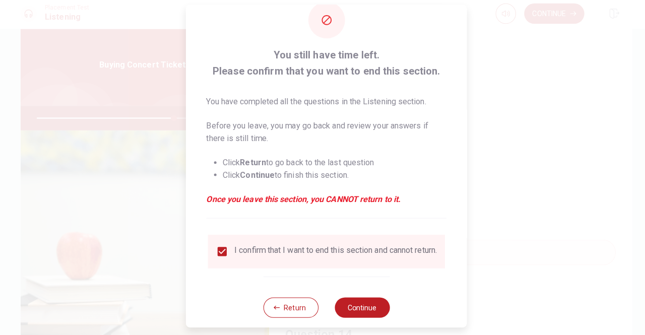
scroll to position [40, 0]
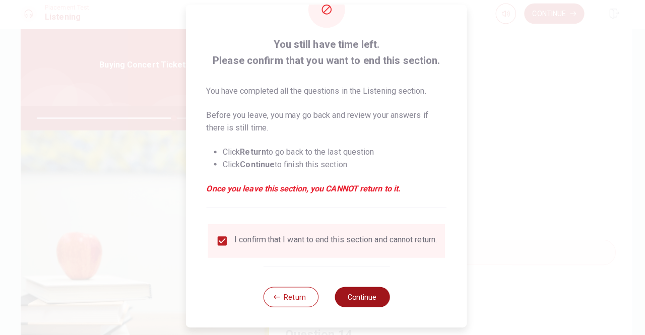
click at [361, 306] on button "Continue" at bounding box center [358, 297] width 54 height 20
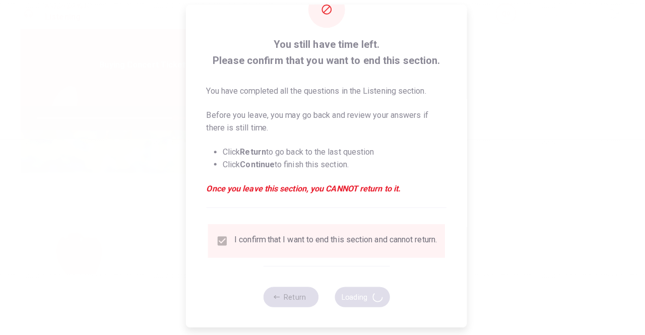
type input "76"
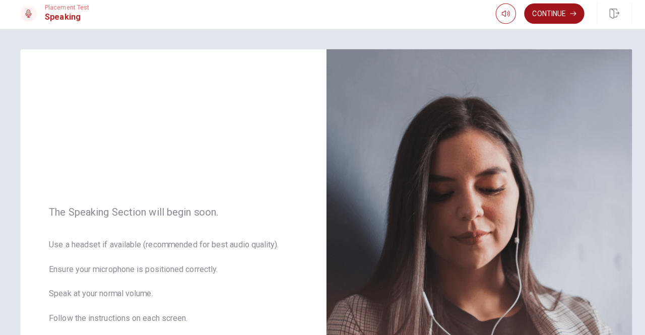
click at [551, 19] on button "Continue" at bounding box center [547, 17] width 59 height 20
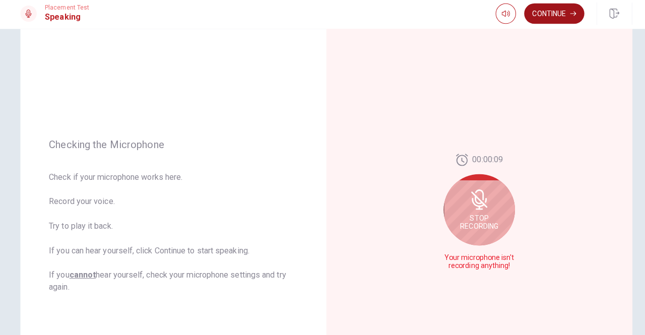
scroll to position [55, 0]
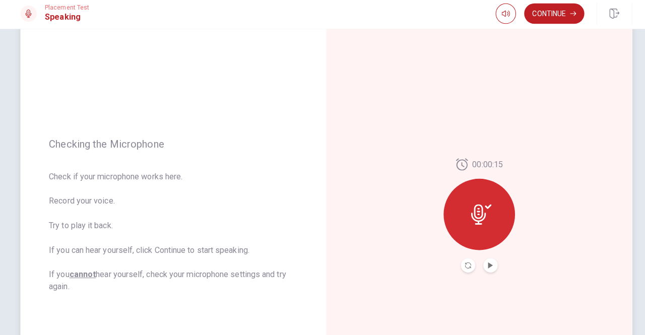
click at [474, 220] on icon at bounding box center [476, 216] width 20 height 20
click at [484, 264] on icon "Play Audio" at bounding box center [485, 266] width 6 height 6
click at [482, 264] on icon "Pause Audio" at bounding box center [485, 266] width 6 height 6
click at [477, 211] on icon at bounding box center [476, 216] width 20 height 20
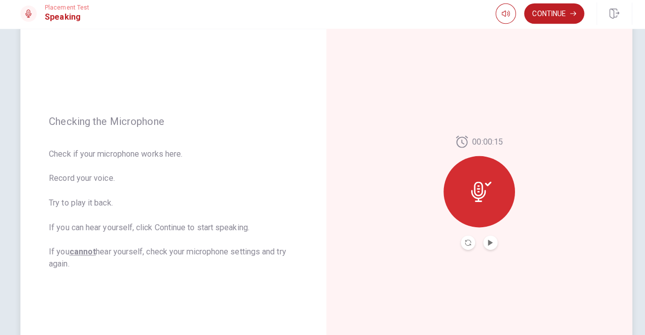
scroll to position [79, 0]
click at [474, 186] on icon at bounding box center [473, 192] width 15 height 20
click at [483, 242] on icon "Play Audio" at bounding box center [484, 243] width 5 height 6
click at [460, 241] on icon "Record Again" at bounding box center [463, 243] width 6 height 6
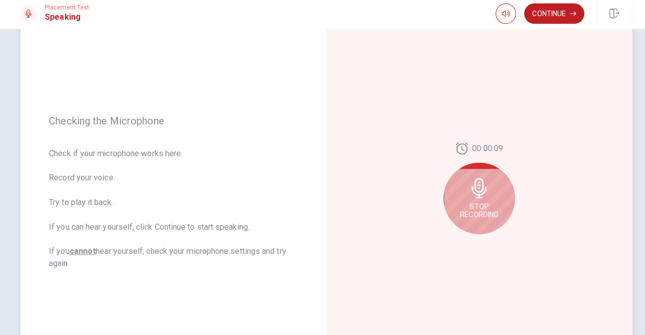
click at [463, 204] on span "Stop Recording" at bounding box center [474, 212] width 38 height 16
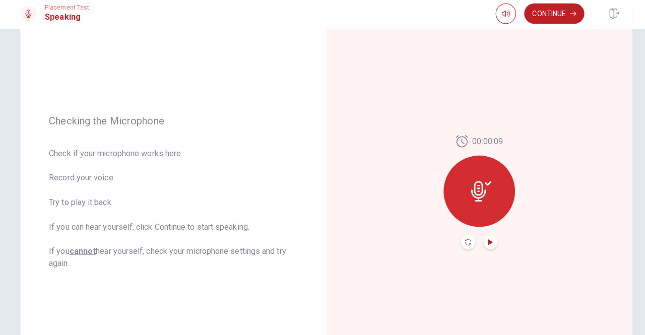
click at [482, 243] on icon "Play Audio" at bounding box center [484, 243] width 5 height 6
click at [484, 243] on icon "Pause Audio" at bounding box center [484, 243] width 5 height 6
click at [460, 241] on icon "Record Again" at bounding box center [463, 243] width 6 height 6
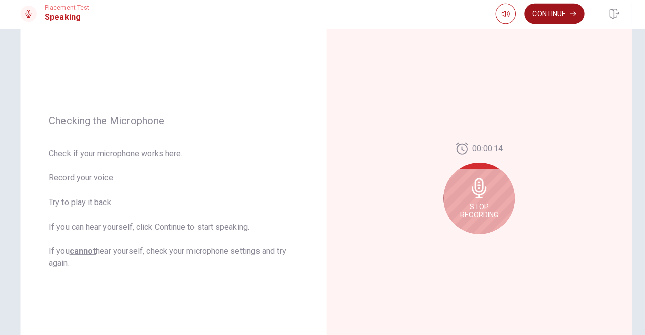
click at [549, 21] on button "Continue" at bounding box center [547, 17] width 59 height 20
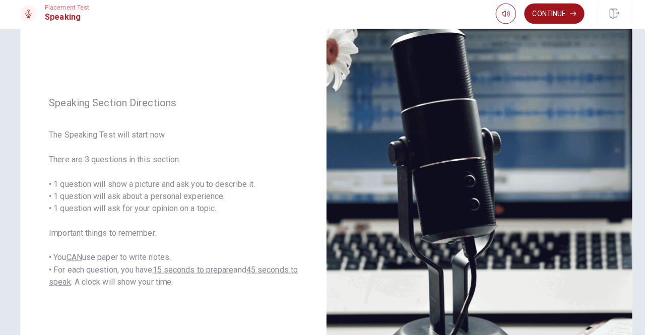
click at [553, 19] on button "Continue" at bounding box center [547, 17] width 59 height 20
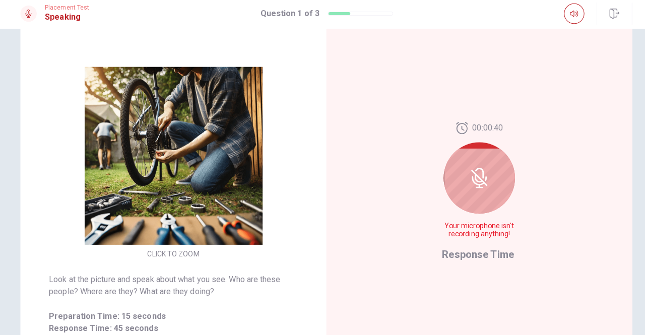
click at [474, 186] on icon at bounding box center [474, 179] width 20 height 20
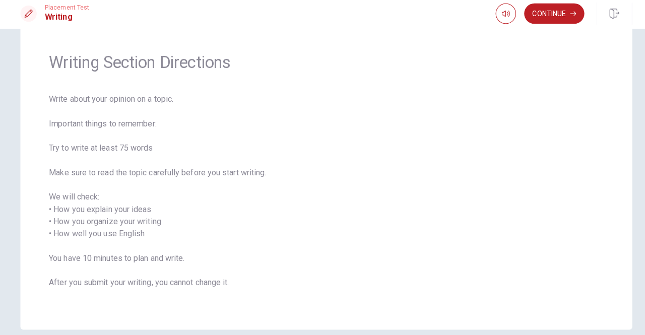
scroll to position [30, 0]
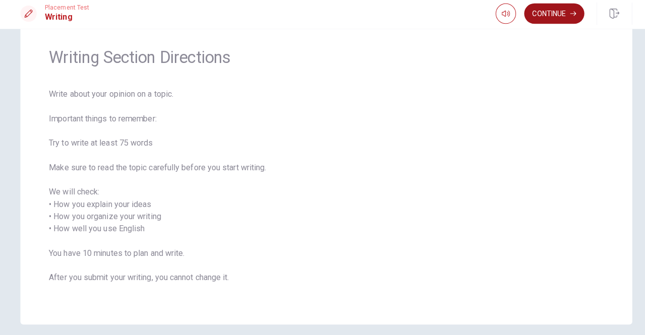
click at [553, 14] on button "Continue" at bounding box center [547, 17] width 59 height 20
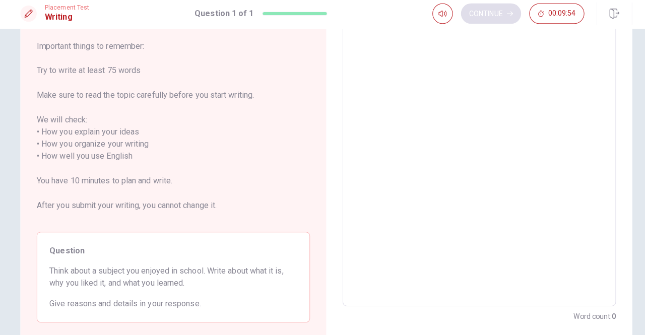
scroll to position [137, 0]
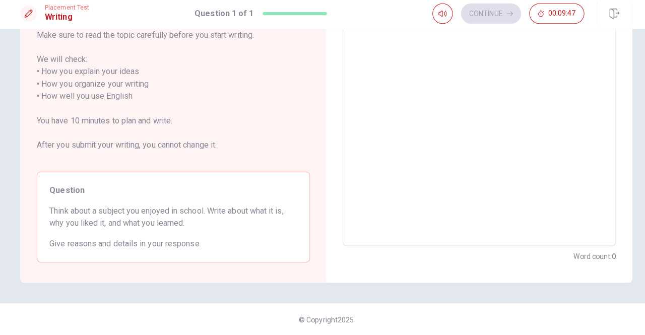
click at [370, 53] on textarea at bounding box center [474, 99] width 256 height 280
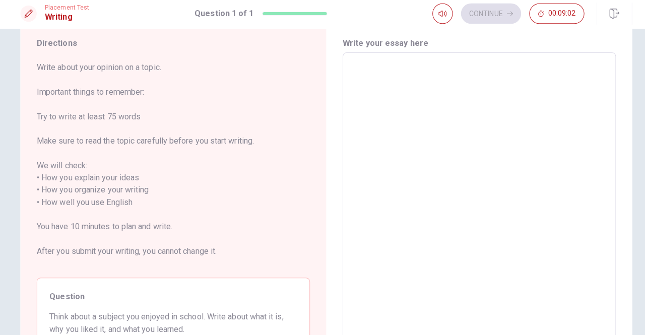
scroll to position [32, 0]
type textarea "i"
type textarea "x"
type textarea "in"
type textarea "x"
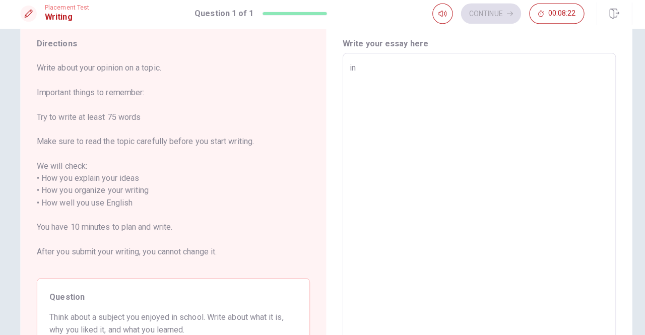
type textarea "i"
type textarea "x"
type textarea "i"
type textarea "x"
type textarea "i l"
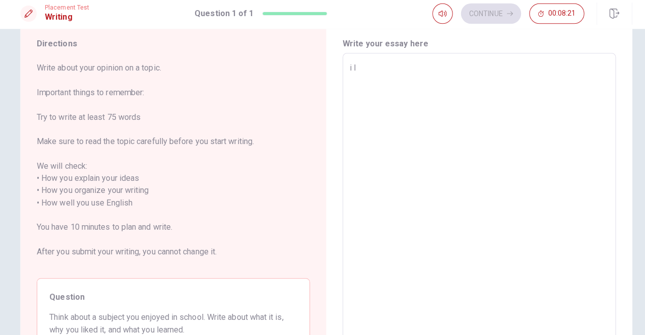
type textarea "x"
type textarea "i li"
type textarea "x"
type textarea "i lik"
type textarea "x"
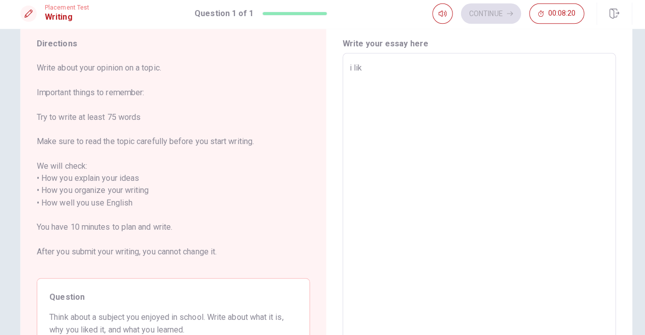
type textarea "i like"
type textarea "x"
type textarea "i like"
type textarea "x"
type textarea "i like"
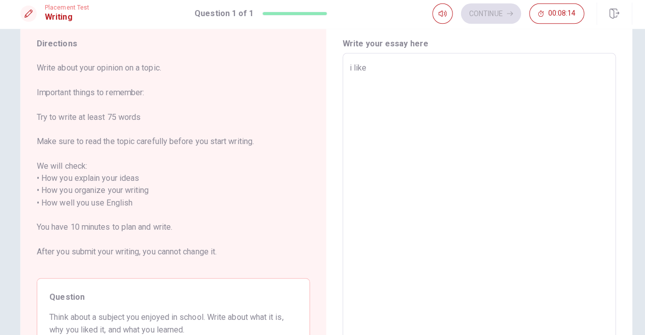
type textarea "x"
type textarea "i lik"
type textarea "x"
type textarea "i li"
type textarea "x"
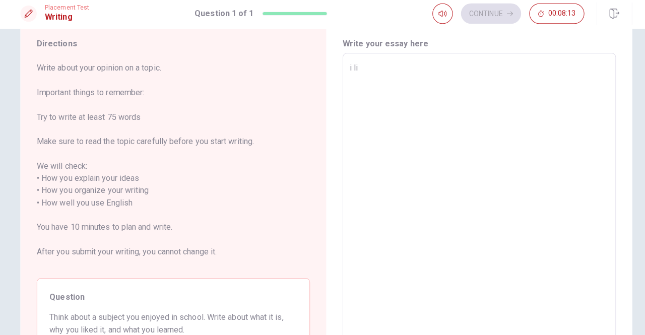
type textarea "i l"
type textarea "x"
type textarea "i"
type textarea "x"
type textarea "i"
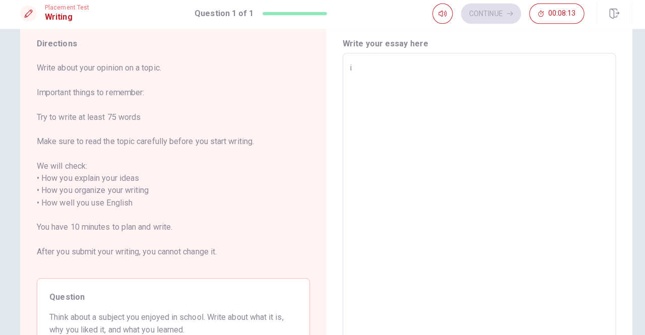
type textarea "x"
type textarea "I"
type textarea "x"
type textarea "I"
type textarea "x"
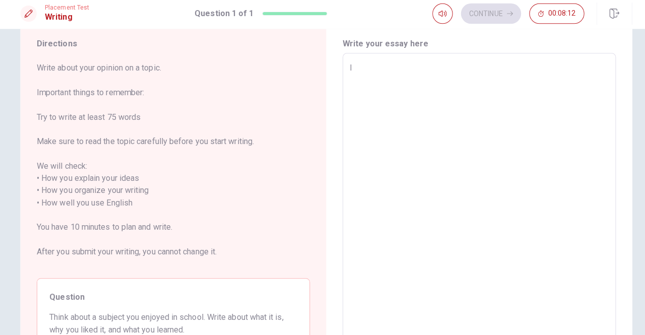
type textarea "I l"
type textarea "x"
type textarea "I li"
type textarea "x"
type textarea "I lik"
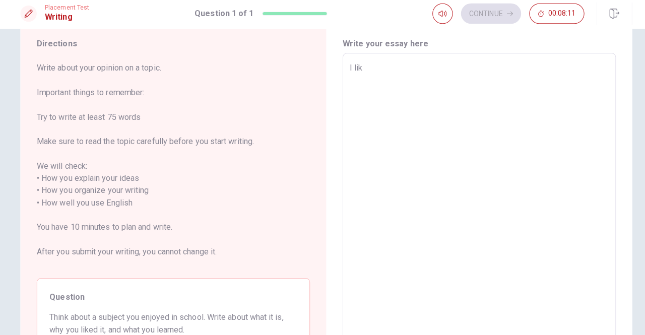
type textarea "x"
type textarea "I like"
type textarea "x"
type textarea "I like"
type textarea "x"
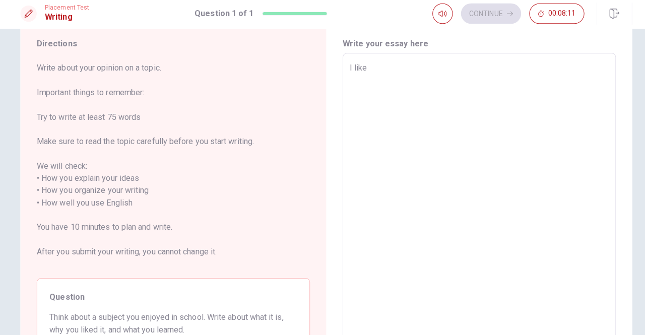
type textarea "I like t"
type textarea "x"
type textarea "I like to"
type textarea "x"
type textarea "I like to"
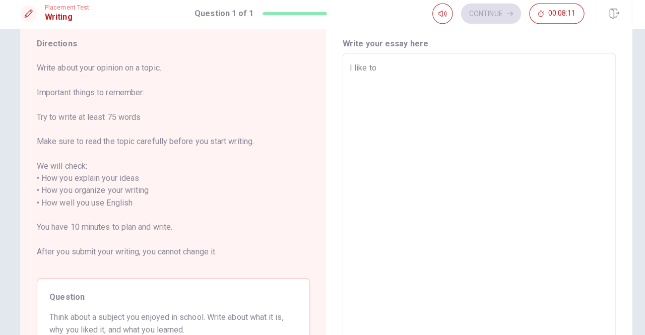
type textarea "x"
type textarea "I like to e"
type textarea "x"
type textarea "I like to"
type textarea "x"
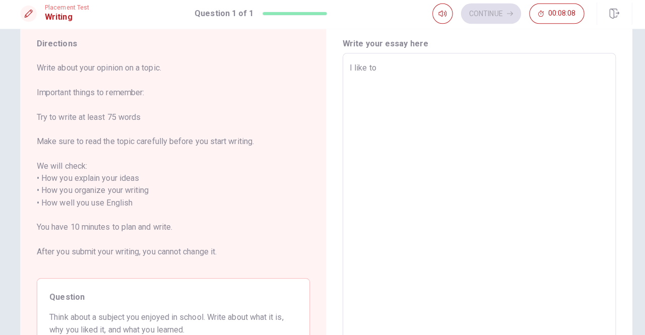
type textarea "I like to"
type textarea "x"
type textarea "I like t"
type textarea "x"
type textarea "I like"
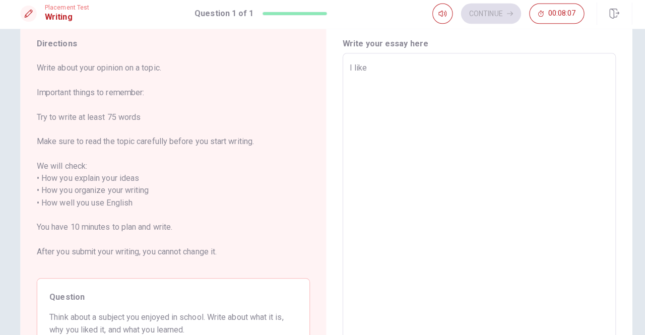
type textarea "x"
type textarea "I like E"
type textarea "x"
type textarea "I like En"
type textarea "x"
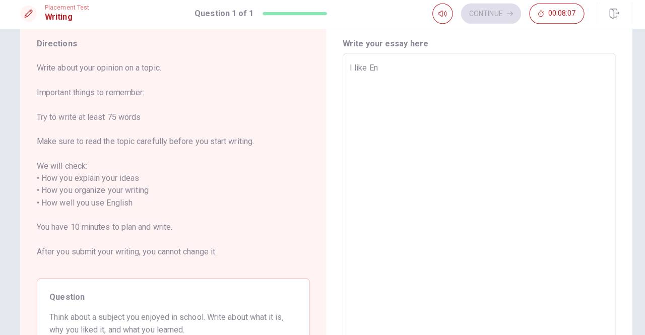
type textarea "I like Eng"
type textarea "x"
type textarea "I like Engl"
type textarea "x"
type textarea "I like [PERSON_NAME]"
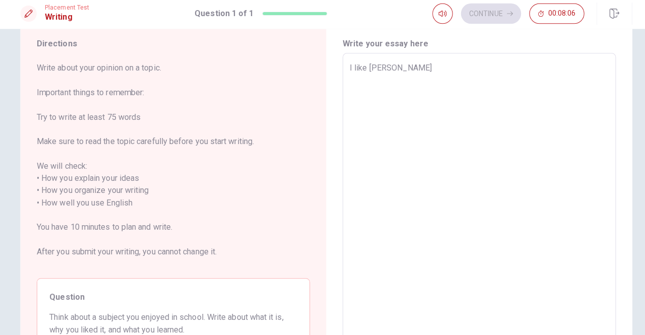
type textarea "x"
type textarea "I like [PERSON_NAME]"
type textarea "x"
type textarea "I like English"
type textarea "x"
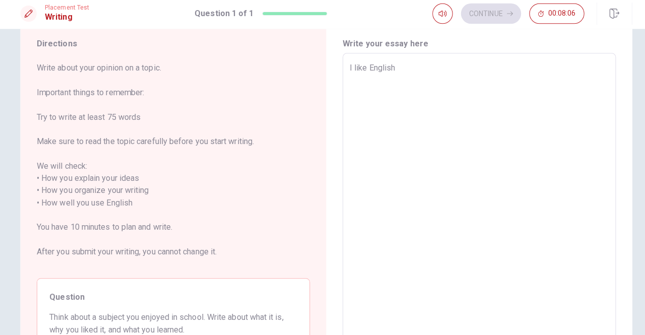
type textarea "I like English"
type textarea "x"
type textarea "I like English b"
type textarea "x"
type textarea "I like English bu"
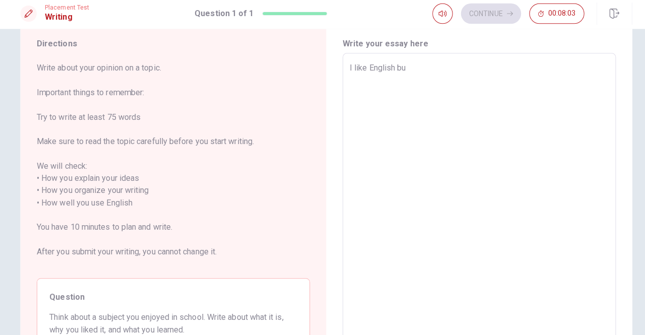
type textarea "x"
type textarea "I like English buy"
type textarea "x"
type textarea "I like English buyt"
type textarea "x"
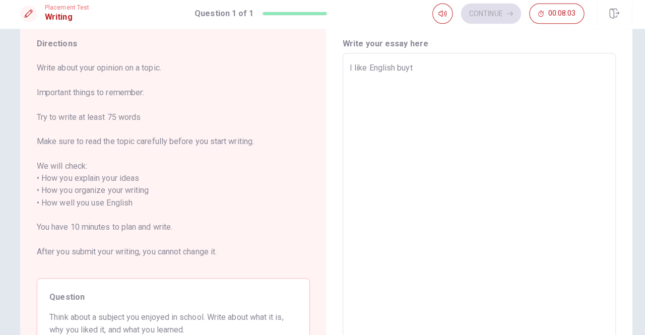
type textarea "I like English buyt"
type textarea "x"
type textarea "I like English buyt"
type textarea "x"
type textarea "I like English buy"
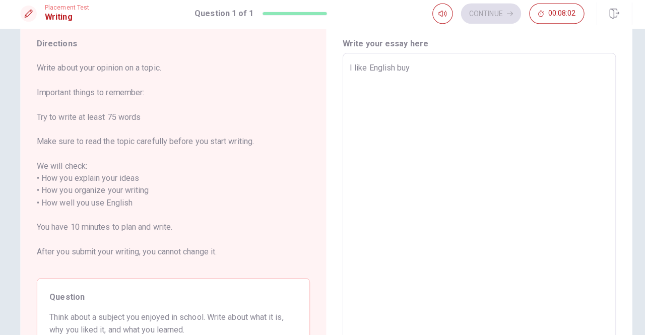
type textarea "x"
type textarea "I like English bu"
type textarea "x"
type textarea "I like English b"
type textarea "x"
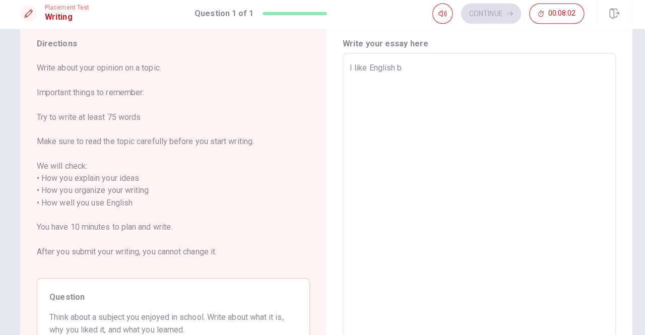
type textarea "I like English"
type textarea "x"
type textarea "I like English t"
type textarea "x"
type textarea "I like English to"
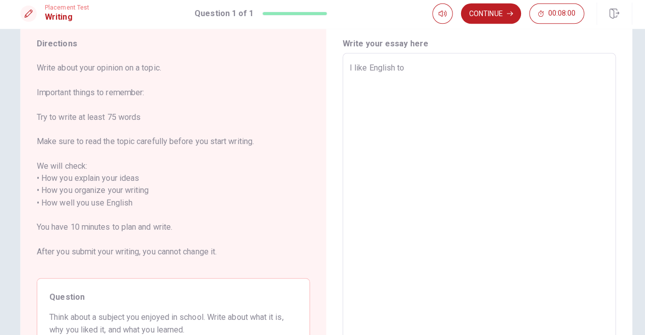
type textarea "x"
type textarea "I like English to"
type textarea "x"
type textarea "I like English to s"
type textarea "x"
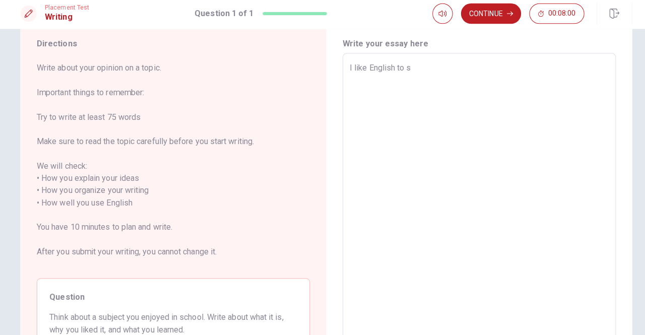
type textarea "I like English to st"
type textarea "x"
type textarea "I like English to stu"
type textarea "x"
type textarea "I like English to stud"
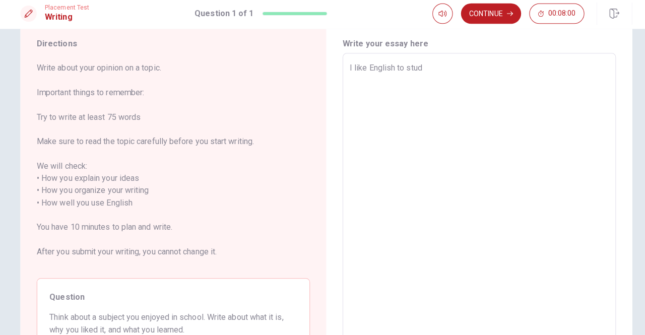
type textarea "x"
type textarea "I like English to study"
type textarea "x"
type textarea "I like English to study"
type textarea "x"
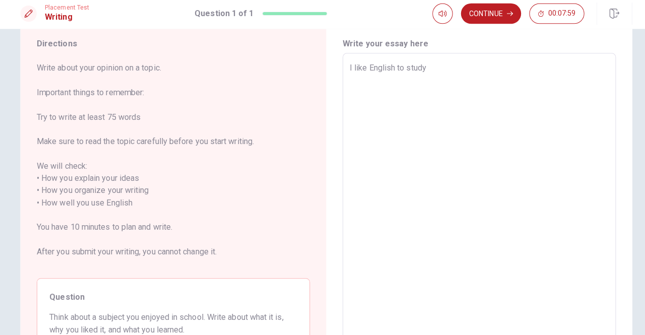
type textarea "I like English to study a"
type textarea "x"
type textarea "I like English to study at"
type textarea "x"
type textarea "I like English to study at"
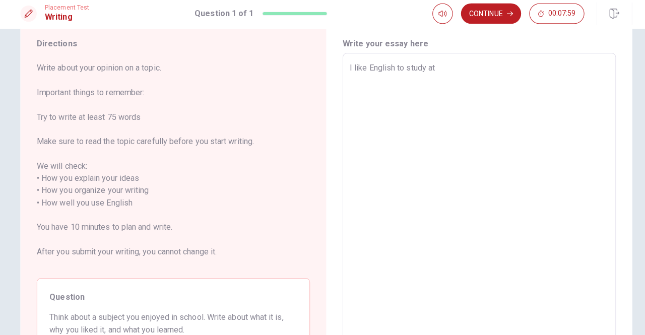
type textarea "x"
type textarea "I like English to study at s"
type textarea "x"
type textarea "I like English to study at sc"
type textarea "x"
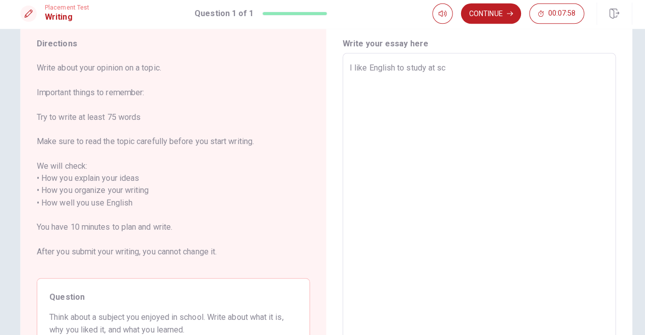
type textarea "I like English to study at sch"
type textarea "x"
type textarea "I like English to study at scho"
type textarea "x"
type textarea "I like English to study at schoo"
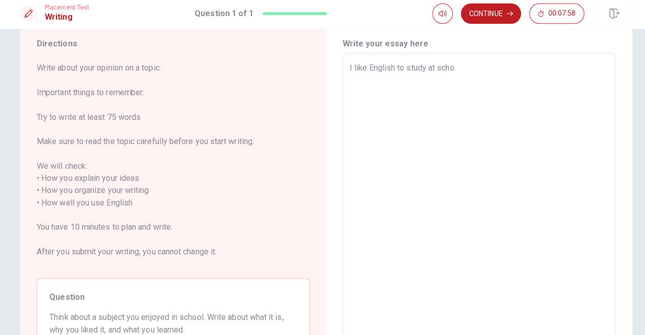
type textarea "x"
type textarea "I like English to study at school"
type textarea "x"
type textarea "I like English to study at school"
type textarea "x"
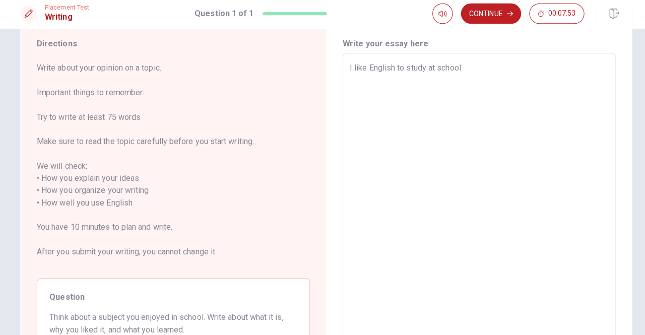
type textarea "I like English to study at school"
type textarea "x"
type textarea "I like English to study at school."
type textarea "x"
type textarea "I like English to study at school."
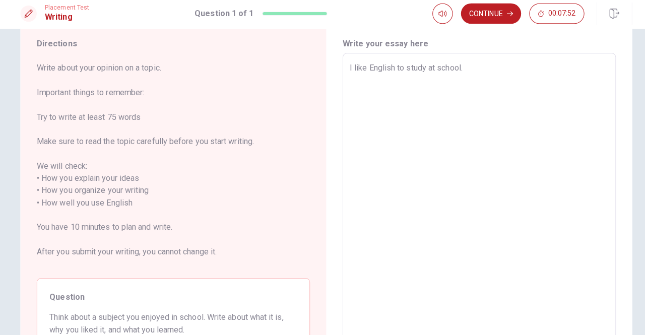
type textarea "x"
type textarea "I like English to study at school."
type textarea "x"
type textarea "I like English to study at school"
type textarea "x"
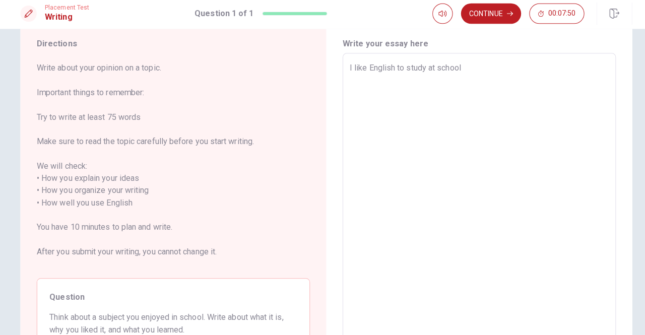
type textarea "I like English to study at school,"
type textarea "x"
type textarea "I like English to study at school,"
type textarea "x"
type textarea "I like English to study at school,"
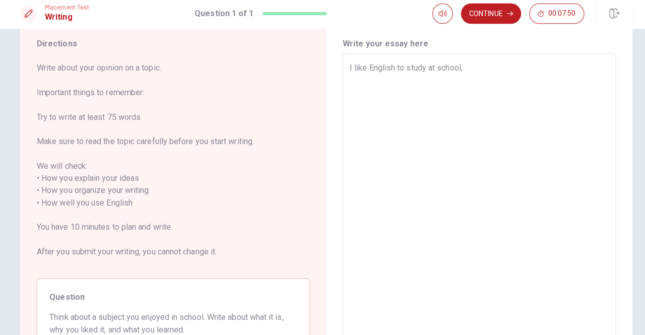
type textarea "x"
type textarea "I like English to study at school"
type textarea "x"
type textarea "I like English to study at school"
type textarea "x"
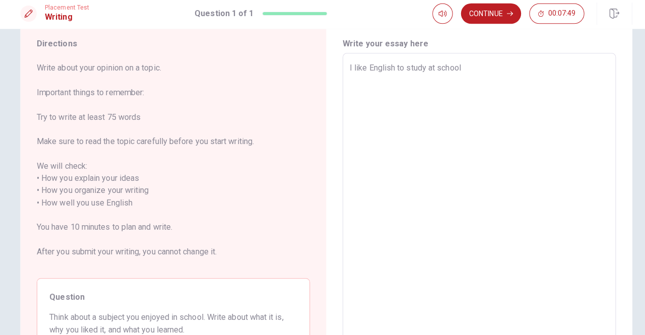
type textarea "I like English to study at school b"
type textarea "x"
type textarea "I like English to study at school be"
type textarea "x"
type textarea "I like English to study at school bec"
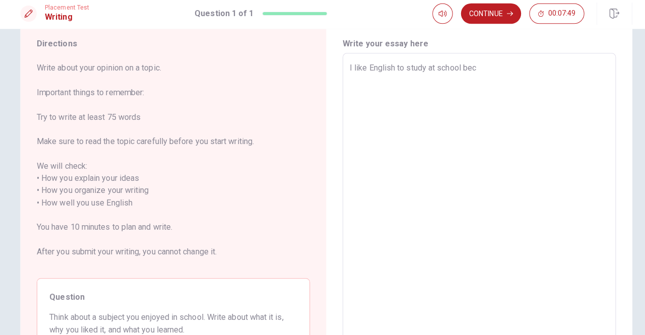
type textarea "x"
type textarea "I like English to study at school beca"
type textarea "x"
type textarea "I like English to study at school becau"
type textarea "x"
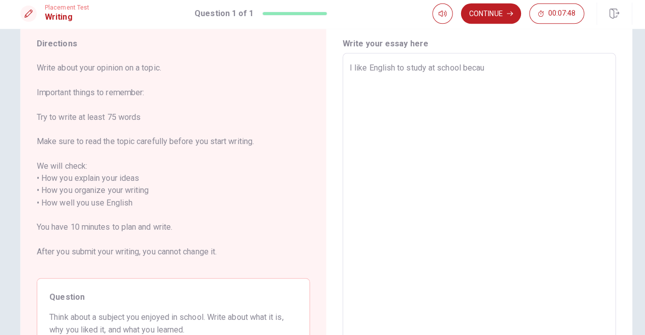
type textarea "I like English to study at school becaue"
type textarea "x"
type textarea "I like English to study at school becau"
type textarea "x"
type textarea "I like English to study at school becaue"
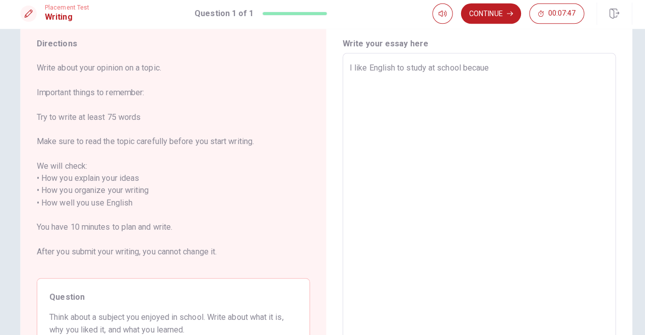
type textarea "x"
type textarea "I like English to study at school becau"
type textarea "x"
type textarea "I like English to study at school becaus"
type textarea "x"
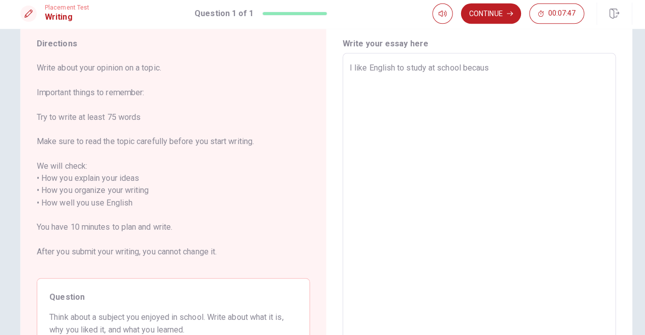
type textarea "I like English to study at school because"
type textarea "x"
type textarea "I like English to study at school because"
type textarea "x"
type textarea "I like English to study at school because i"
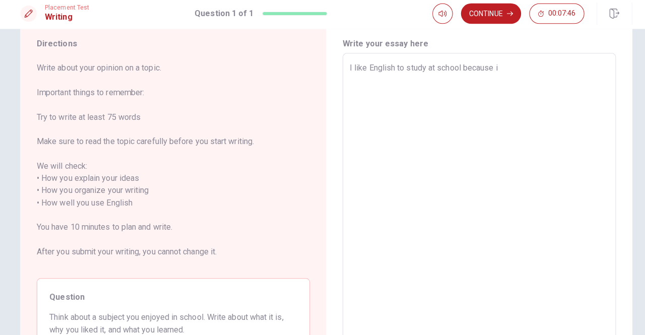
type textarea "x"
type textarea "I like English to study at school because it"
type textarea "x"
type textarea "I like English to study at school because its"
type textarea "x"
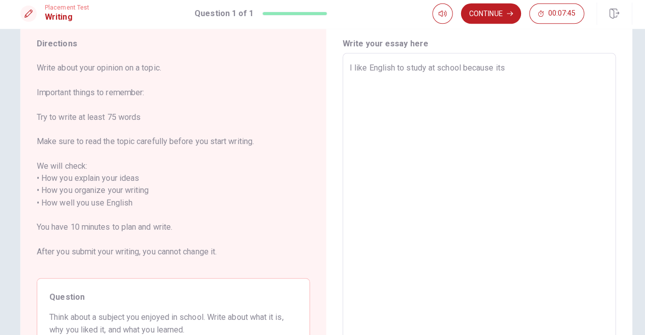
type textarea "I like English to study at school because its"
type textarea "x"
type textarea "I like English to study at school because its"
type textarea "x"
type textarea "I like English to study at school because its"
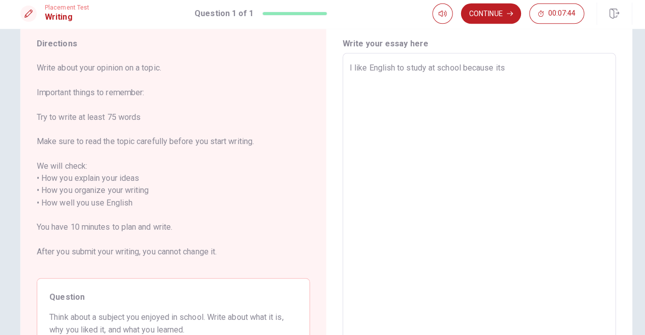
type textarea "x"
type textarea "I like English to study at school because its a"
type textarea "x"
type textarea "I like English to study at school because its a"
type textarea "x"
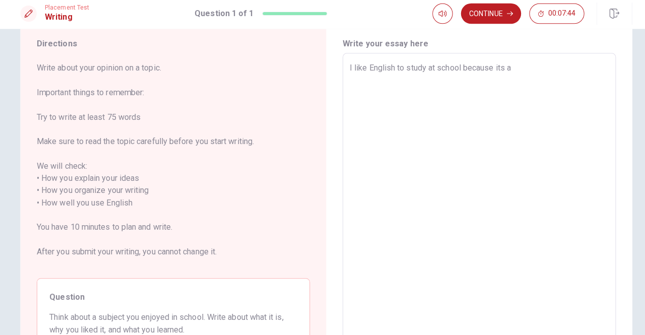
type textarea "I like English to study at school because its a n"
type textarea "x"
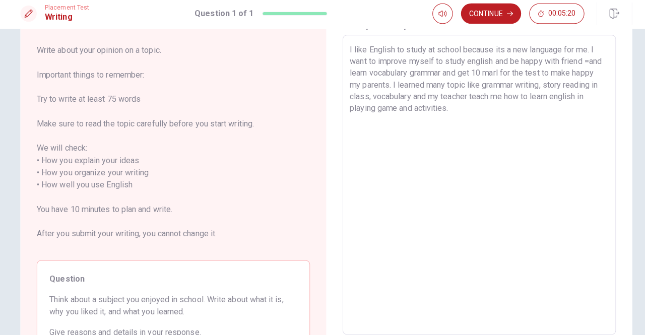
scroll to position [95, 0]
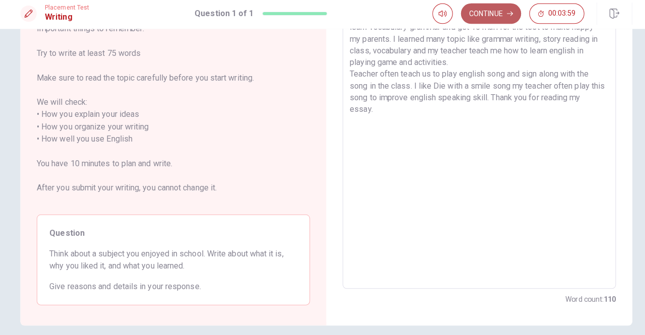
click at [479, 16] on button "Continue" at bounding box center [485, 17] width 59 height 20
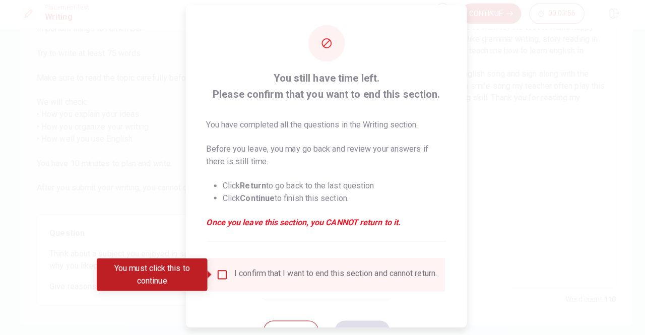
click at [219, 272] on input "You must click this to continue" at bounding box center [220, 275] width 12 height 12
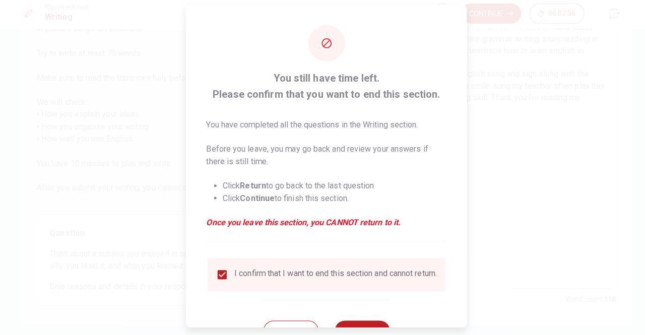
scroll to position [40, 0]
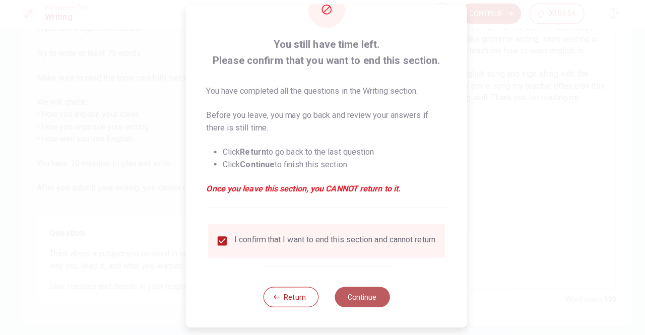
click at [363, 299] on button "Continue" at bounding box center [358, 297] width 54 height 20
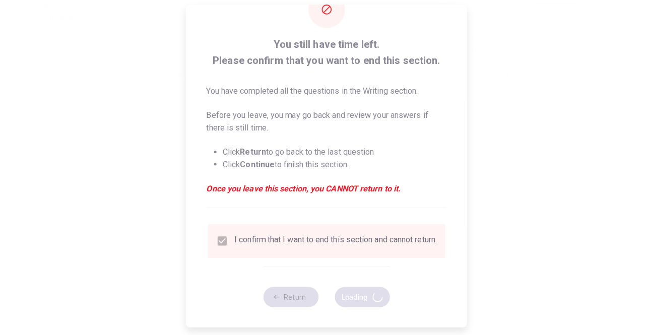
scroll to position [0, 0]
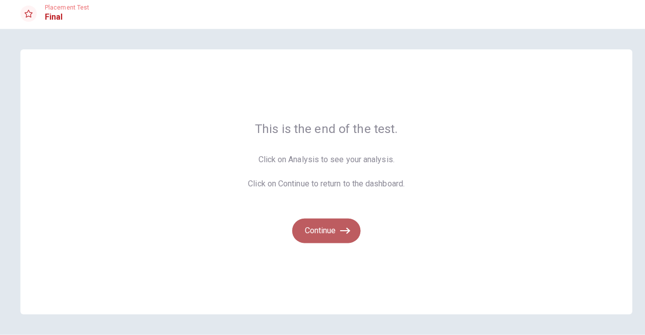
click at [324, 237] on button "Continue" at bounding box center [323, 232] width 68 height 24
